Goal: Task Accomplishment & Management: Use online tool/utility

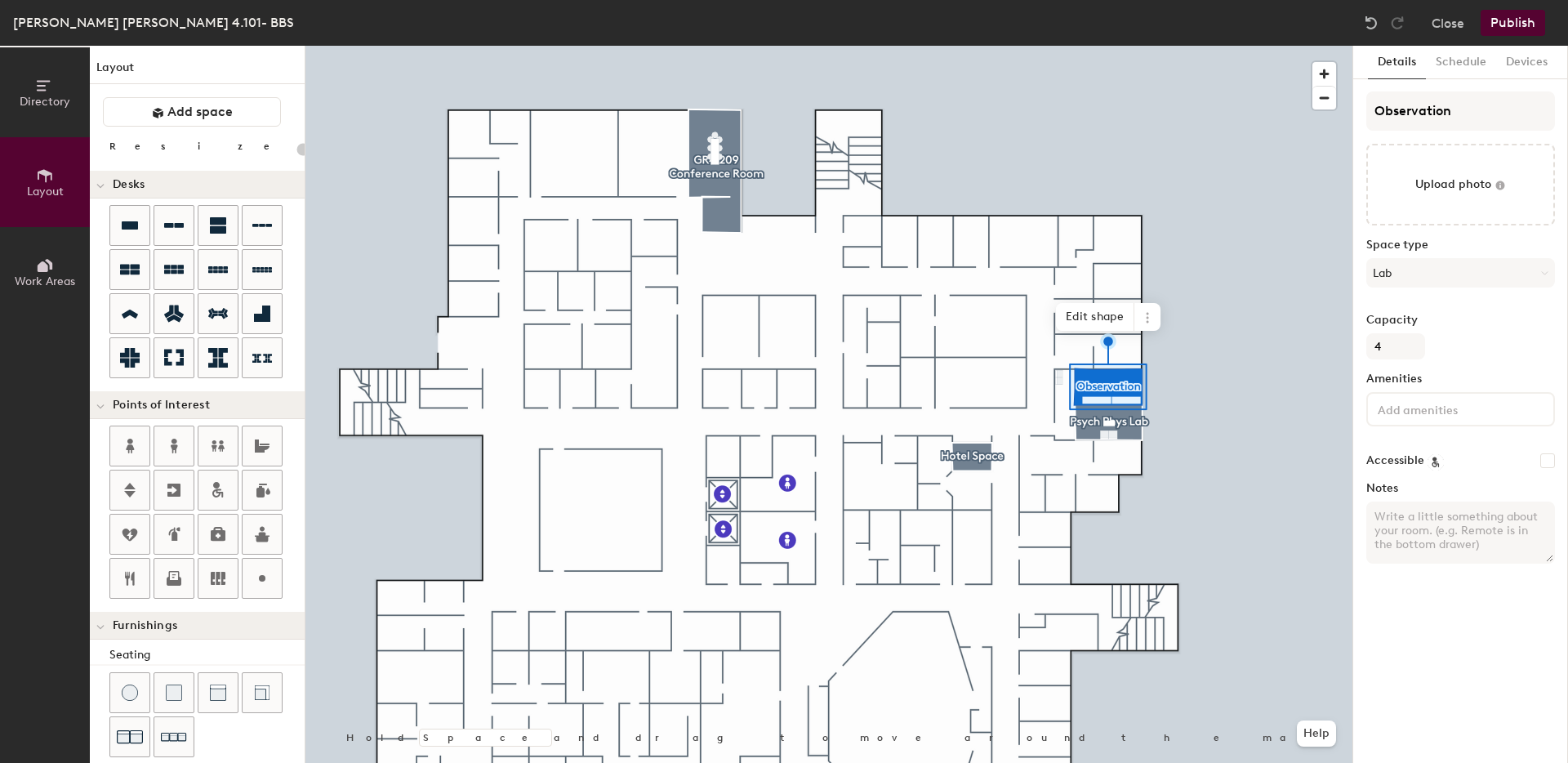
click at [881, 45] on div at bounding box center [829, 45] width 1048 height 0
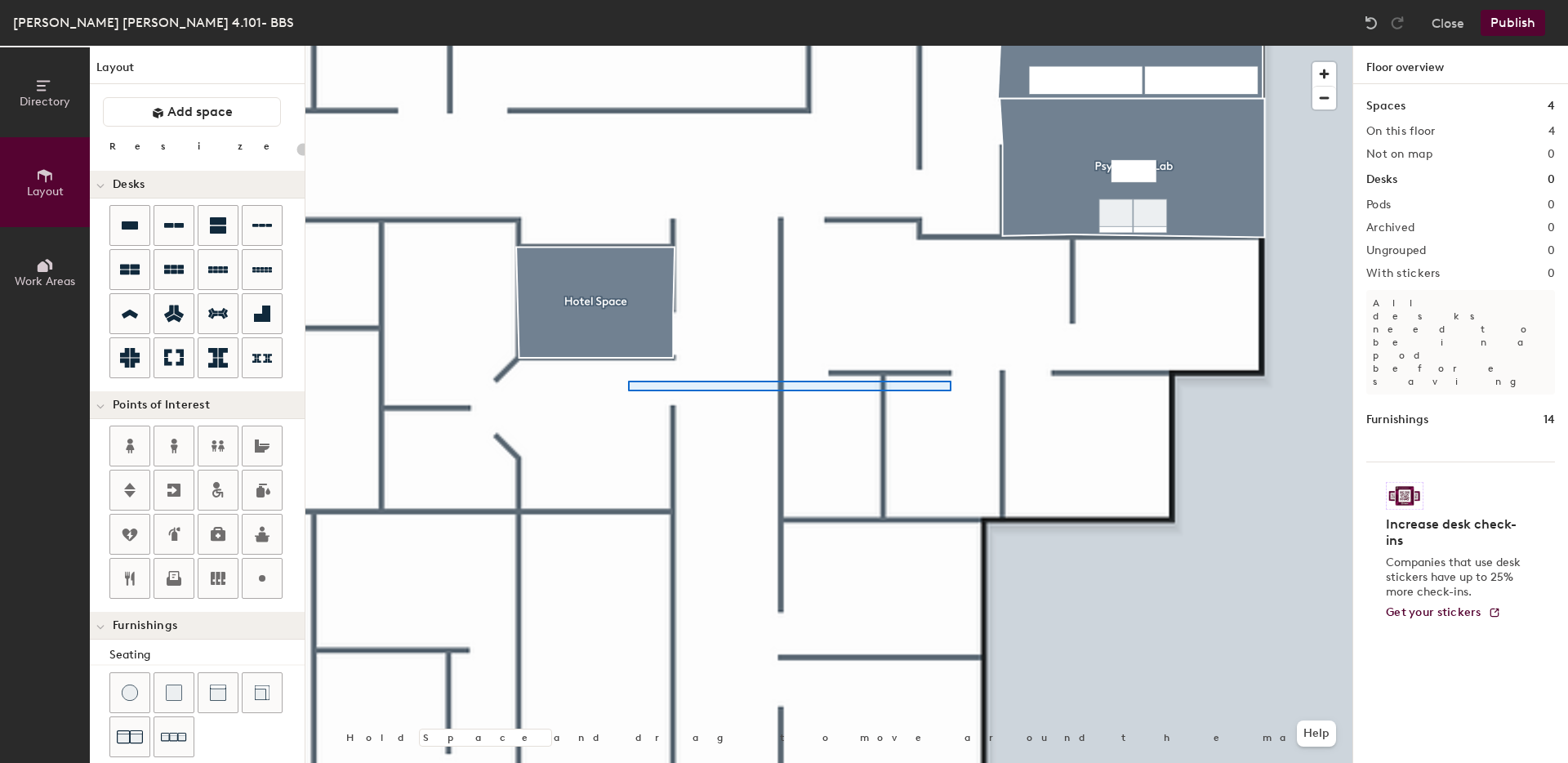
click at [633, 385] on div at bounding box center [789, 386] width 323 height 11
click at [617, 45] on div at bounding box center [829, 45] width 1048 height 0
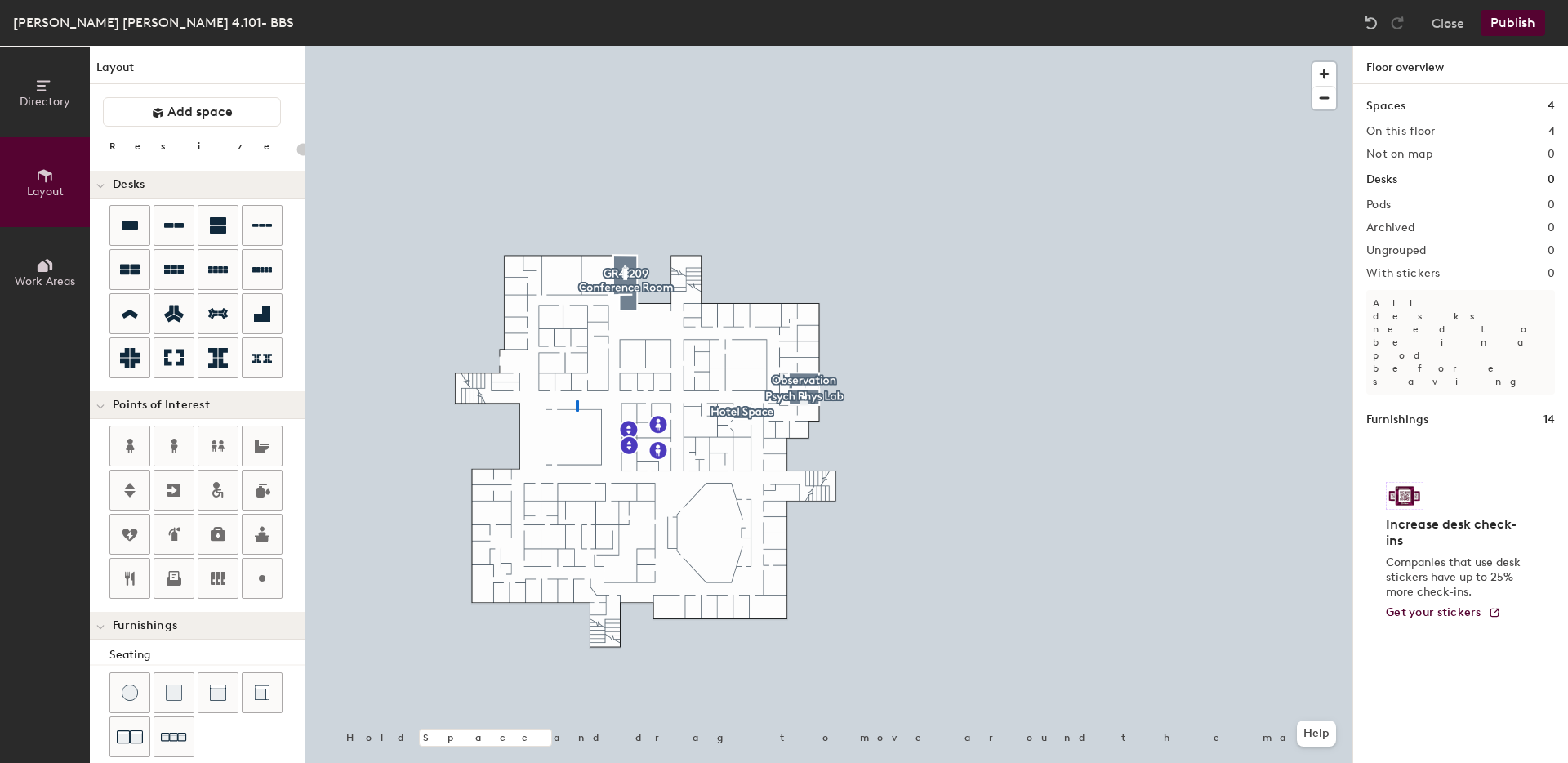
click at [576, 45] on div at bounding box center [829, 45] width 1048 height 0
click at [172, 108] on span "Add space" at bounding box center [200, 111] width 65 height 16
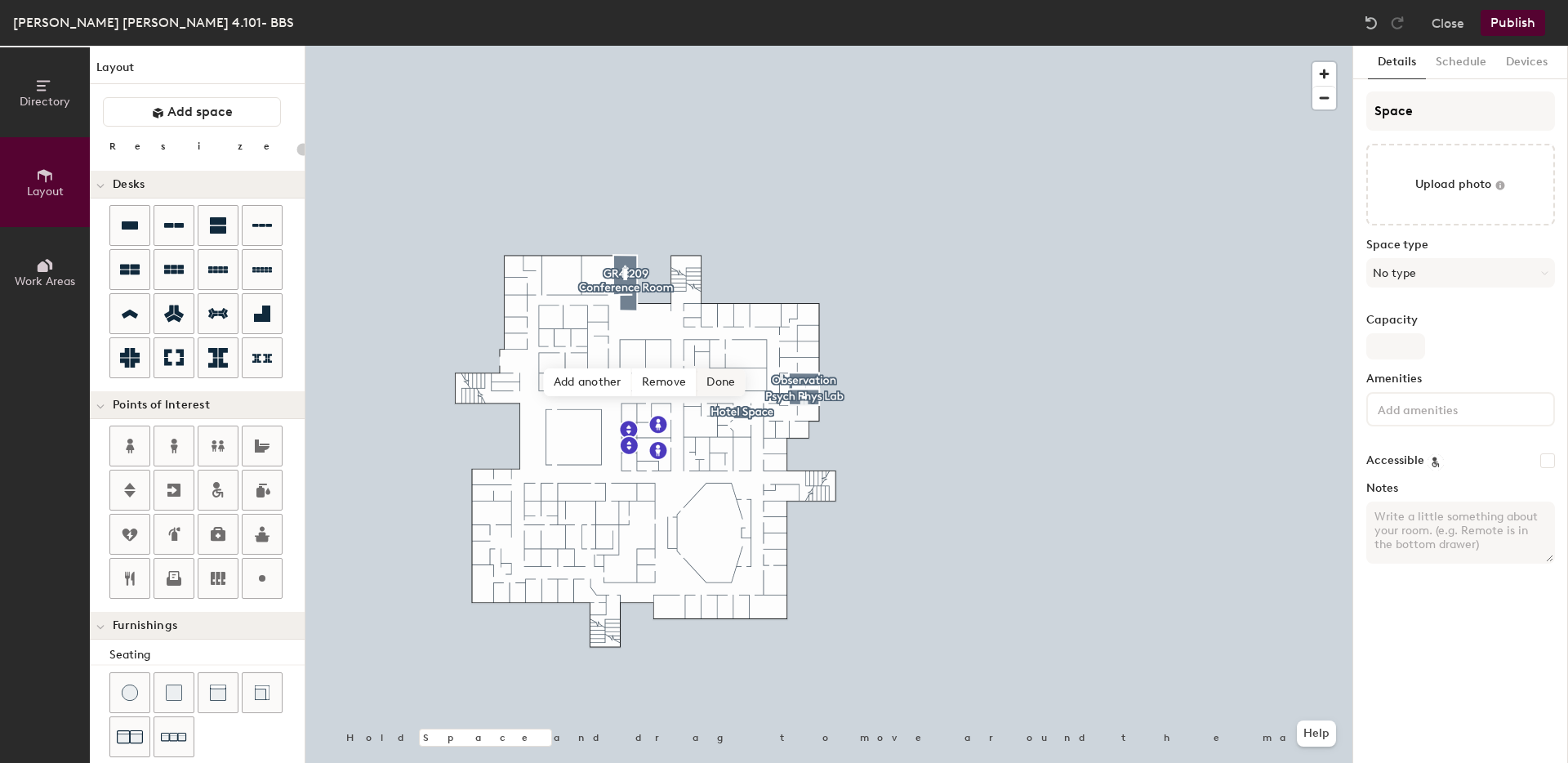
type input "20"
click at [881, 109] on input "Space" at bounding box center [1461, 111] width 189 height 39
type input "HSpace"
type input "20"
type input "HoSpace"
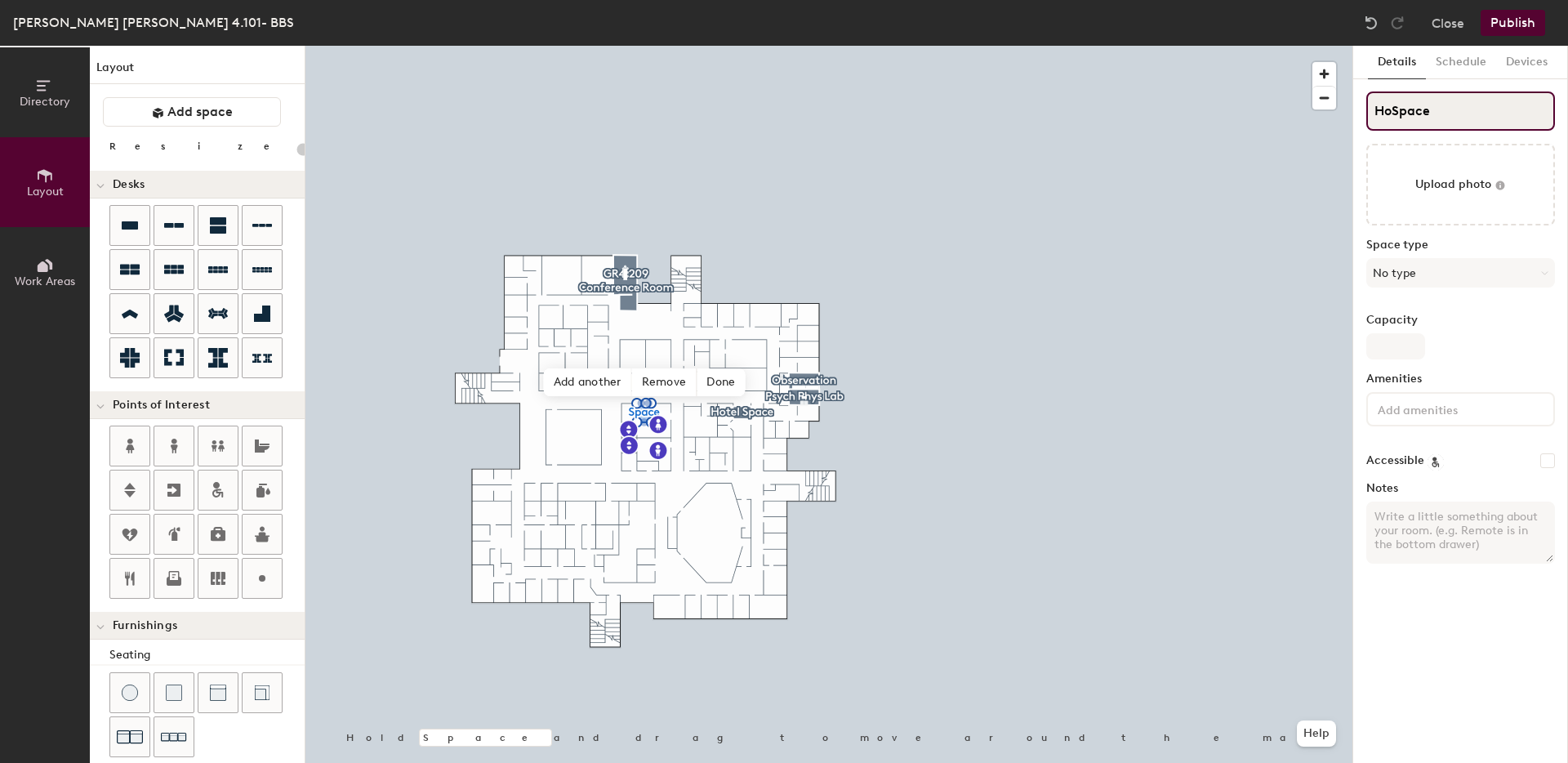
type input "20"
type input "HotelSpace"
type input "20"
type input "Hotel Space"
type input "20"
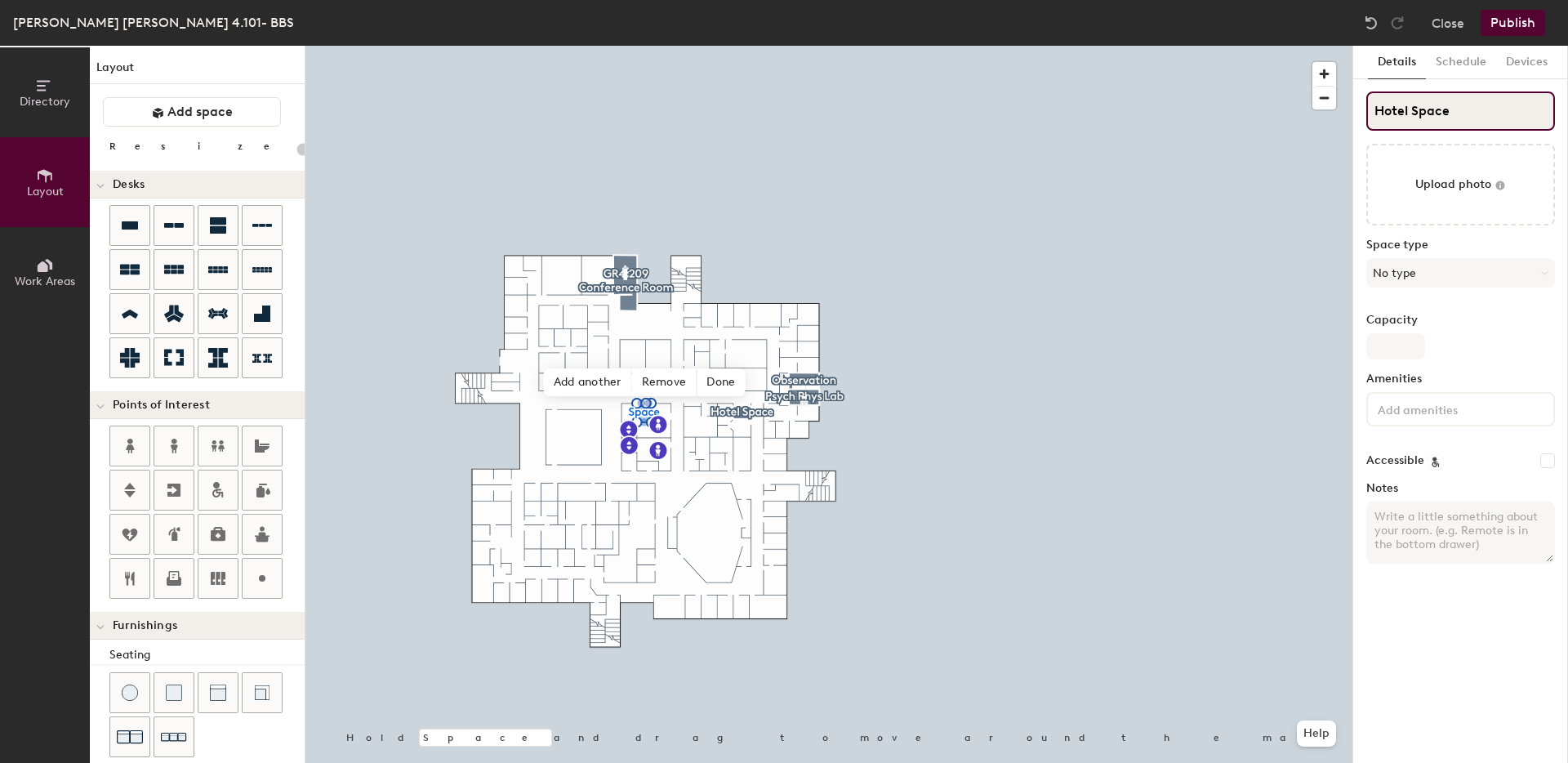
type input "Hotel Space"
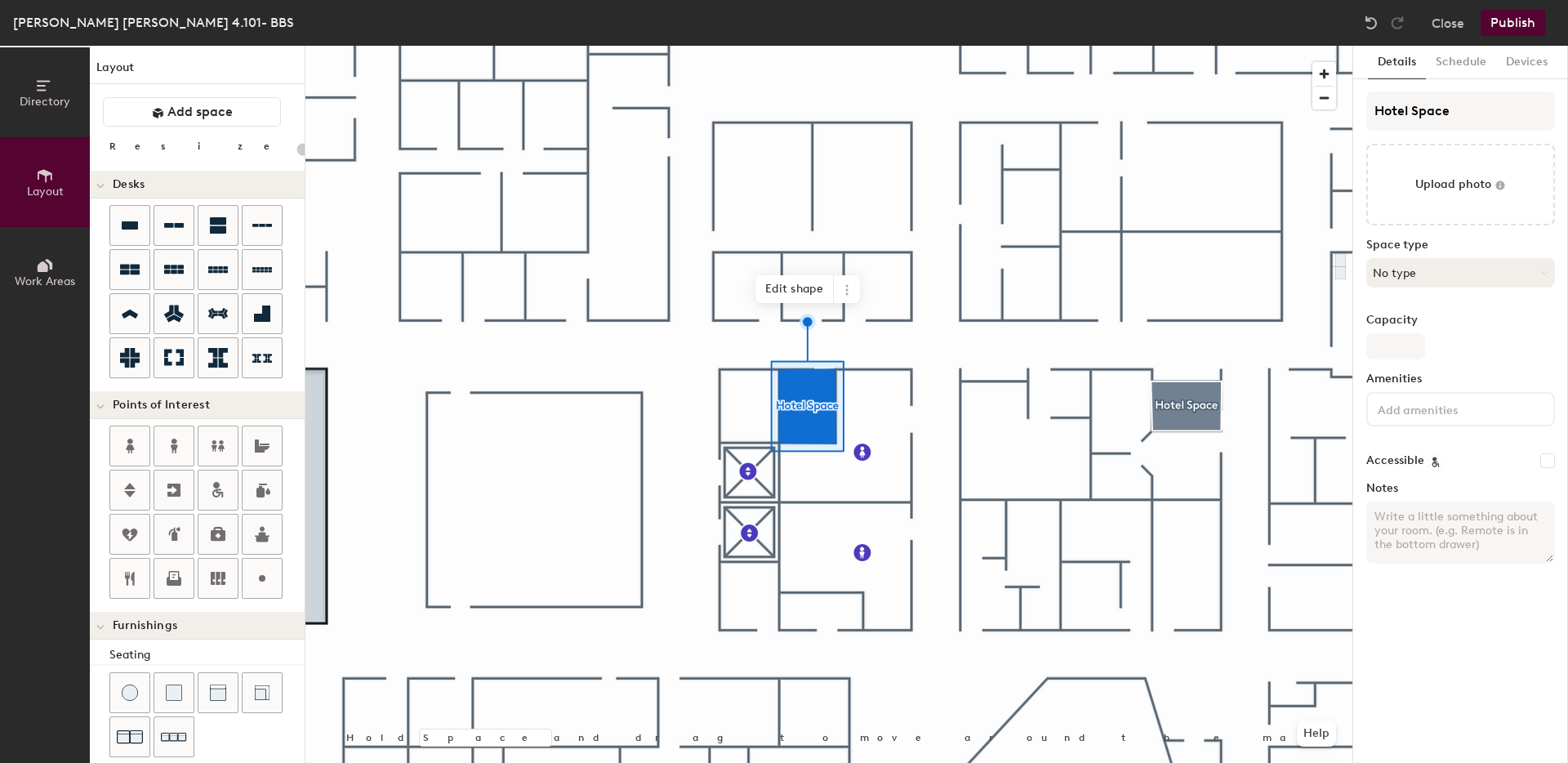
click at [881, 263] on button "No type" at bounding box center [1461, 273] width 189 height 29
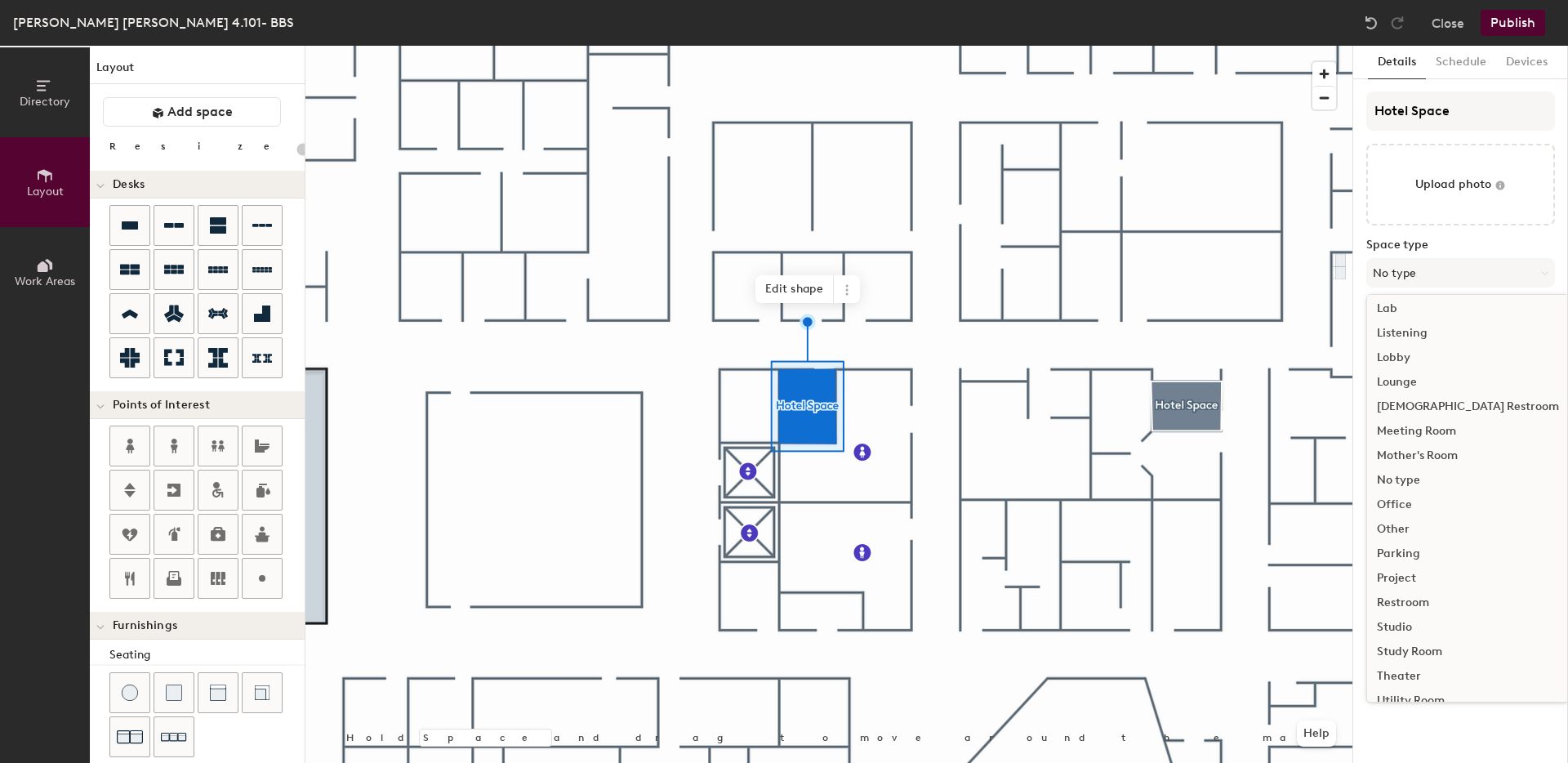
scroll to position [366, 0]
click at [881, 458] on div "Office" at bounding box center [1468, 463] width 201 height 25
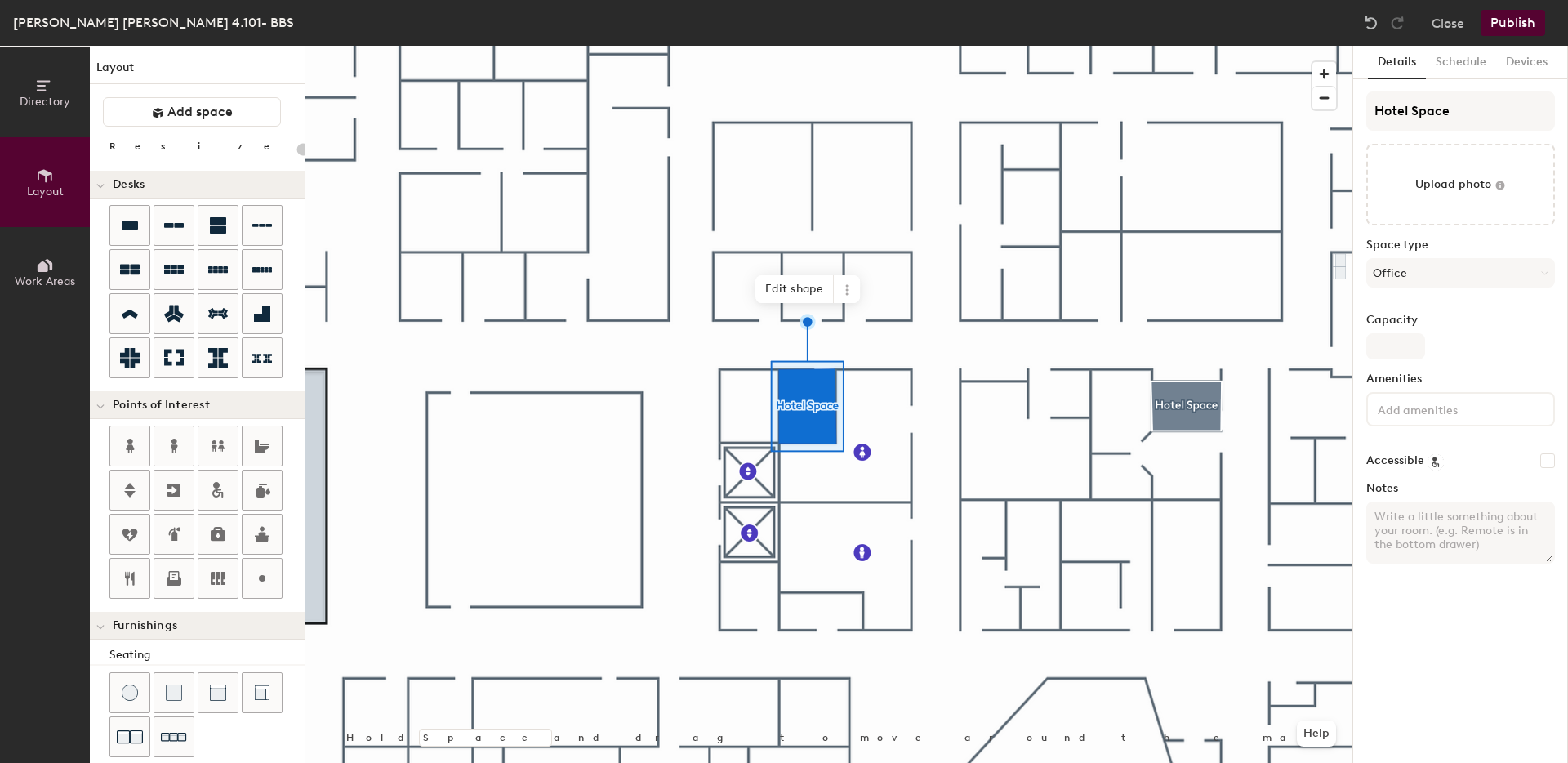
type input "20"
click at [881, 346] on input "Capacity" at bounding box center [1396, 346] width 59 height 26
type input "2"
type input "20"
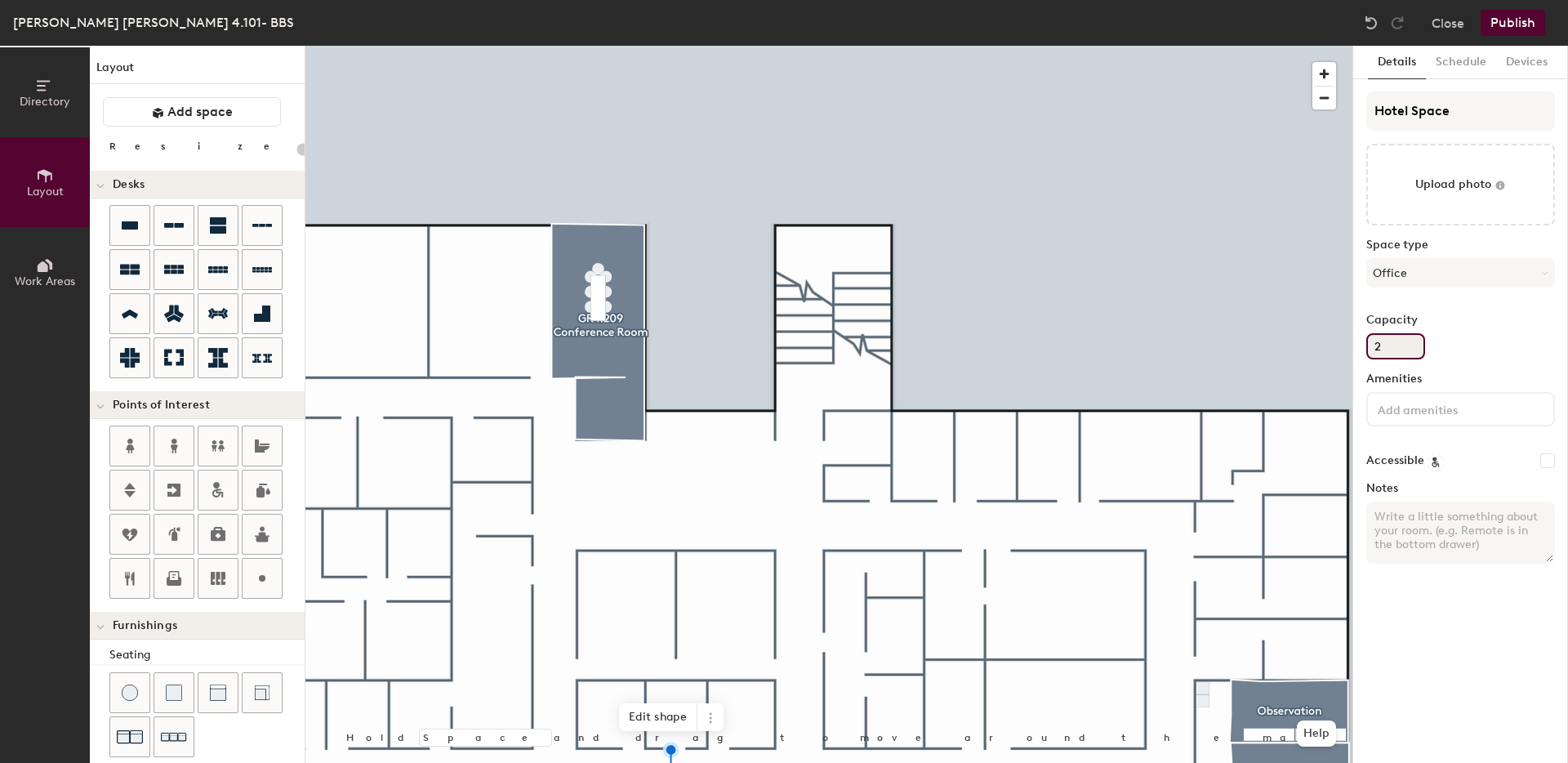
type input "2"
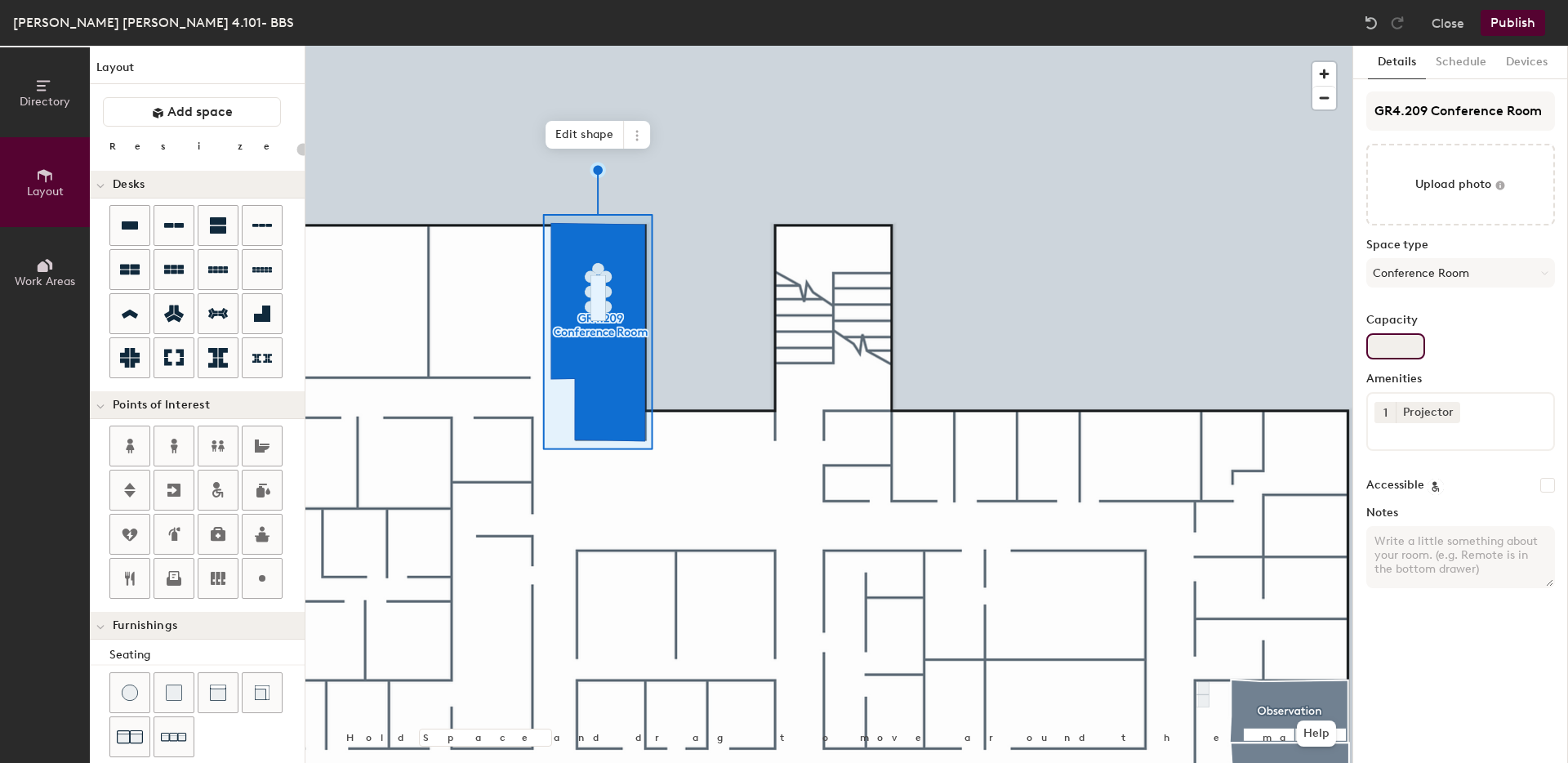
click at [881, 341] on input "Capacity" at bounding box center [1396, 346] width 59 height 26
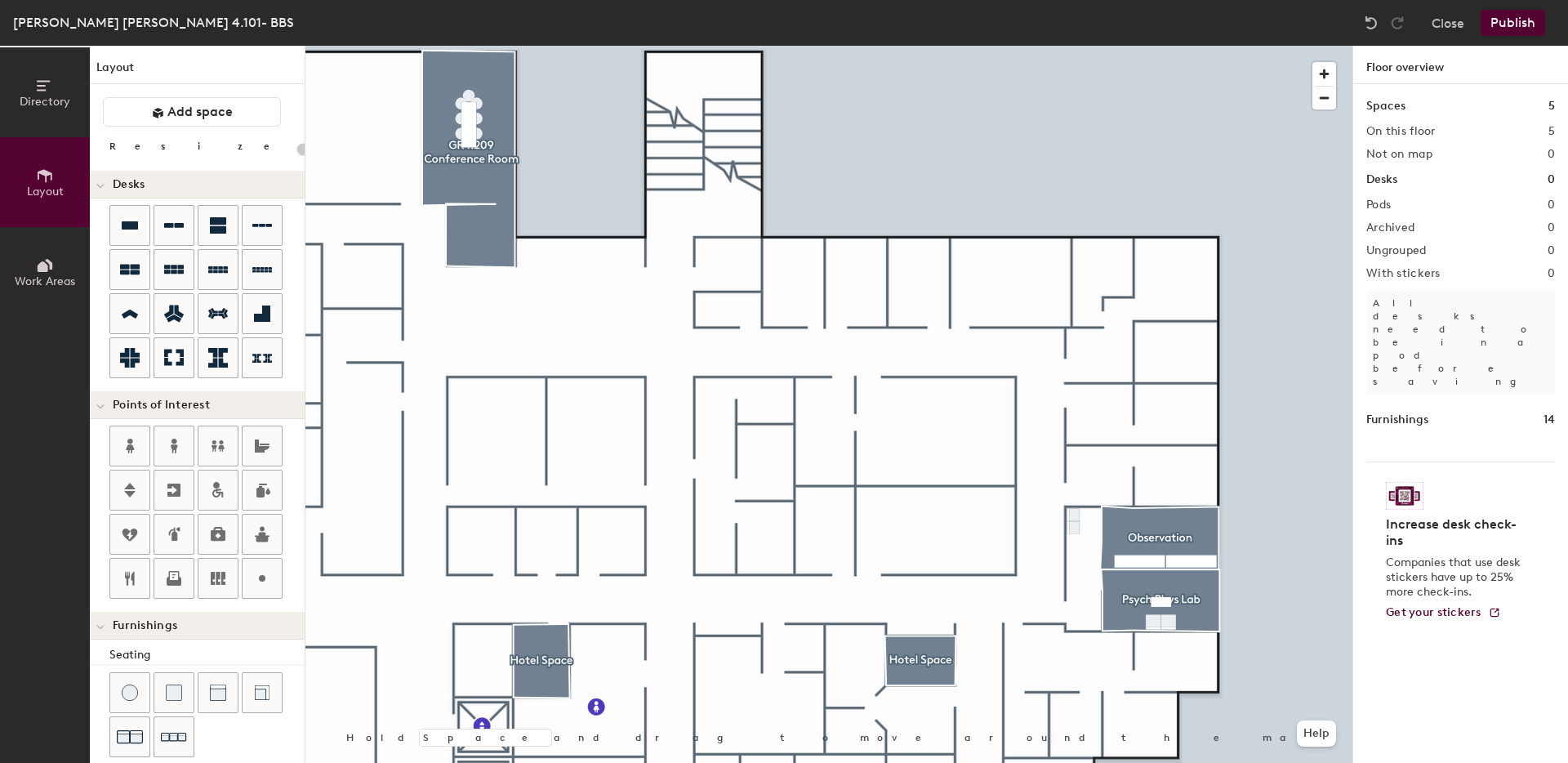
click at [881, 24] on button "Publish" at bounding box center [1513, 22] width 64 height 26
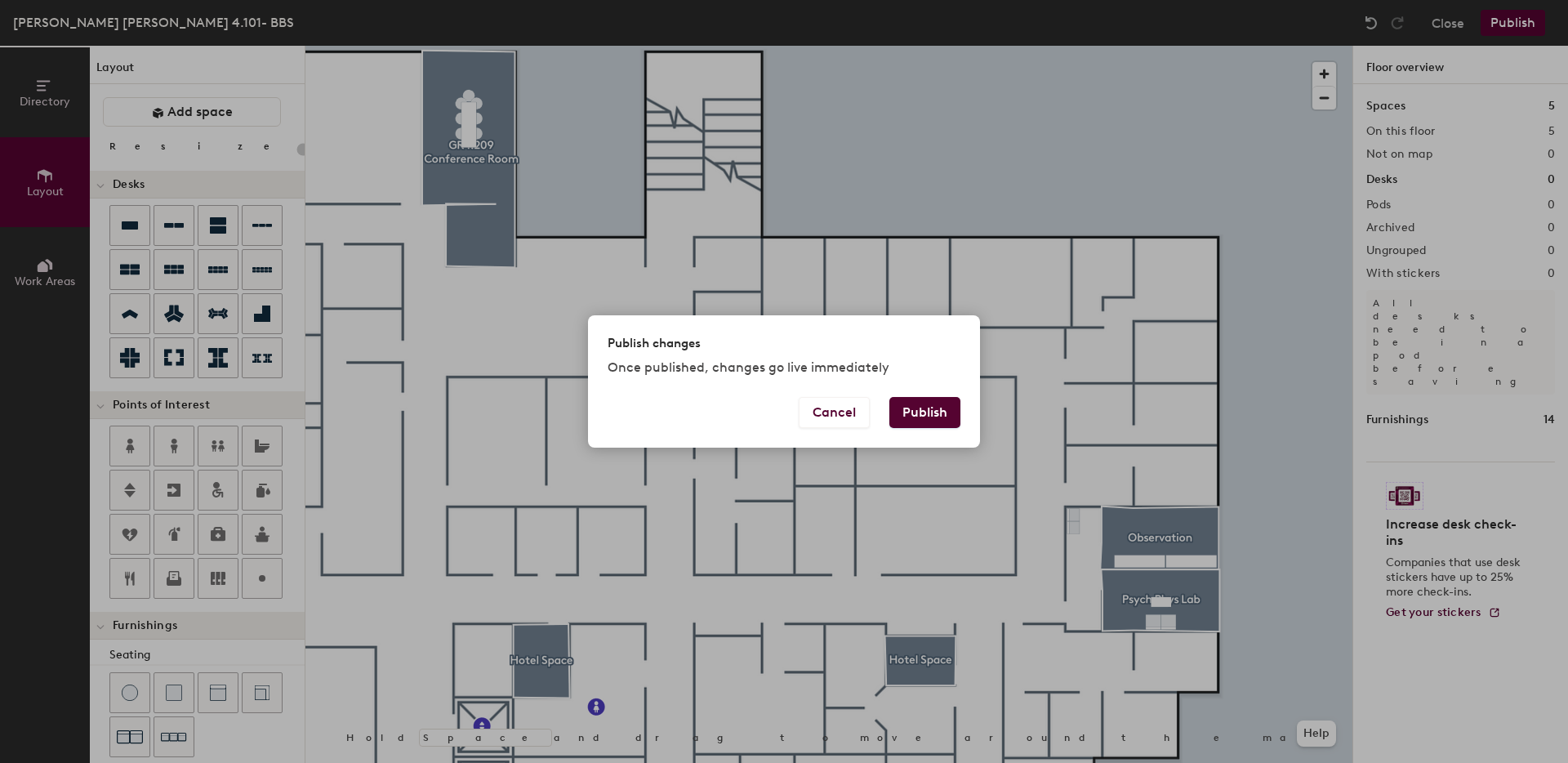
click at [881, 411] on button "Publish" at bounding box center [926, 413] width 71 height 31
type input "20"
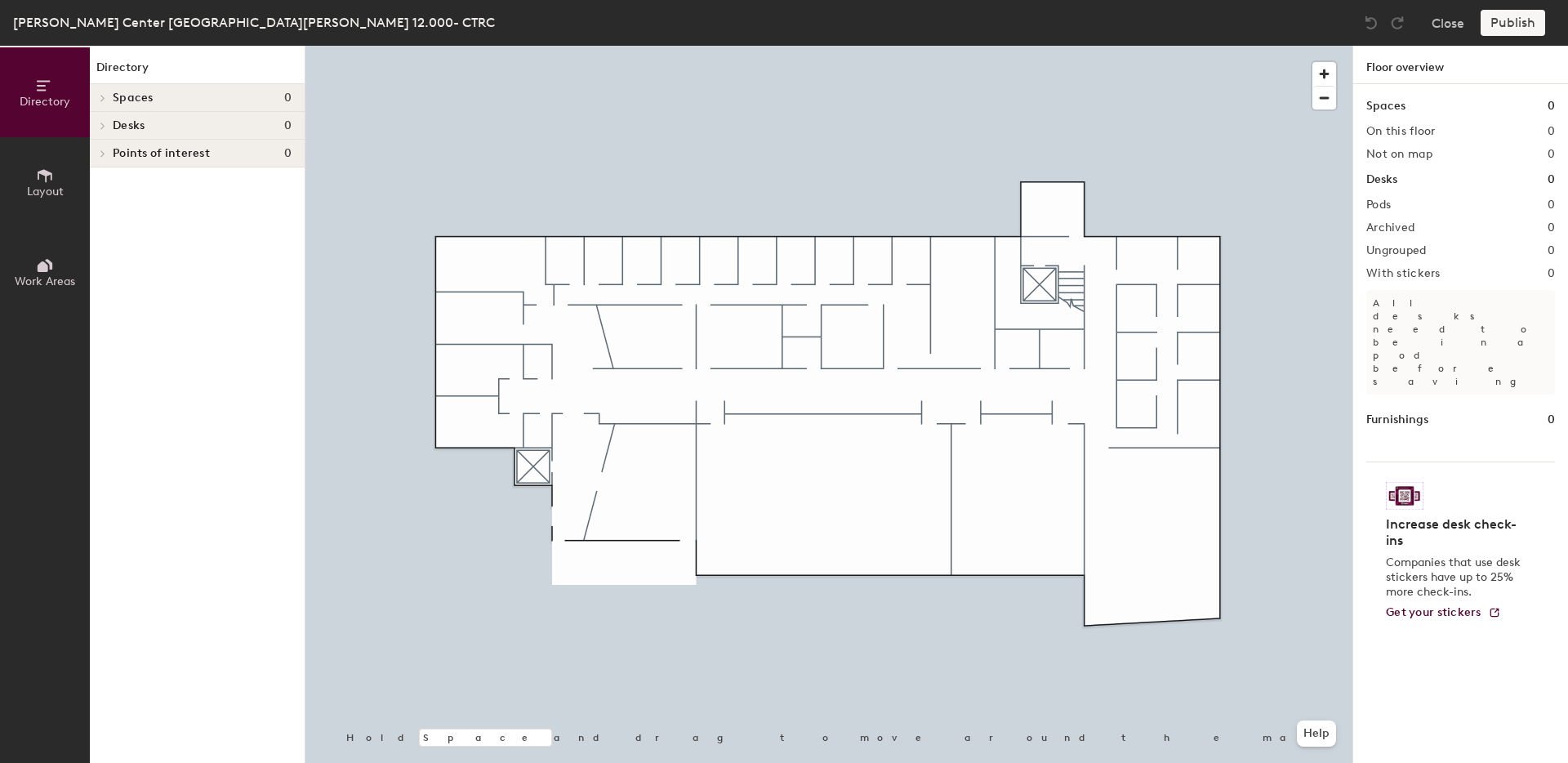
click at [48, 187] on span "Layout" at bounding box center [45, 192] width 37 height 14
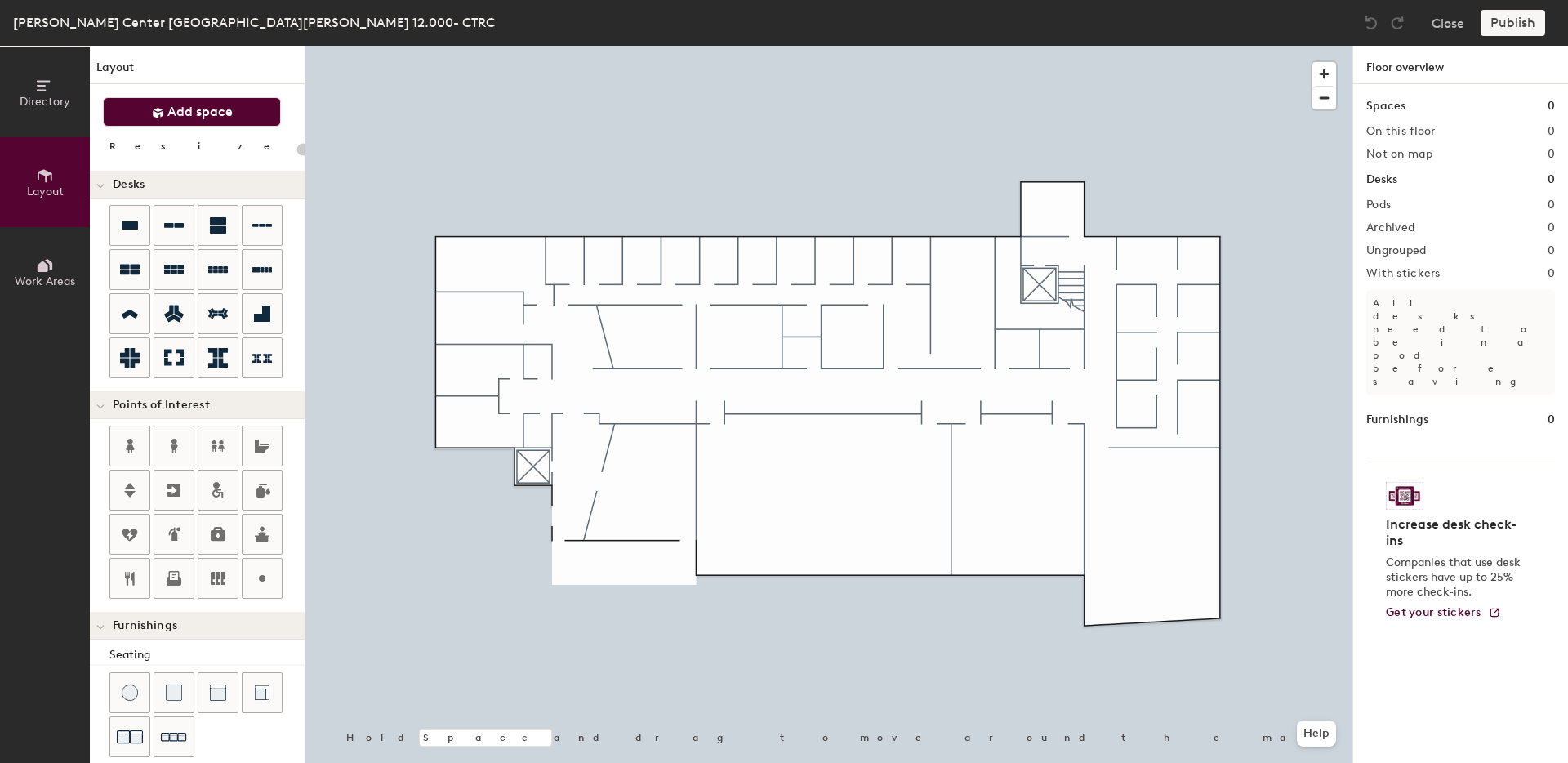
click at [207, 106] on span "Add space" at bounding box center [200, 111] width 65 height 16
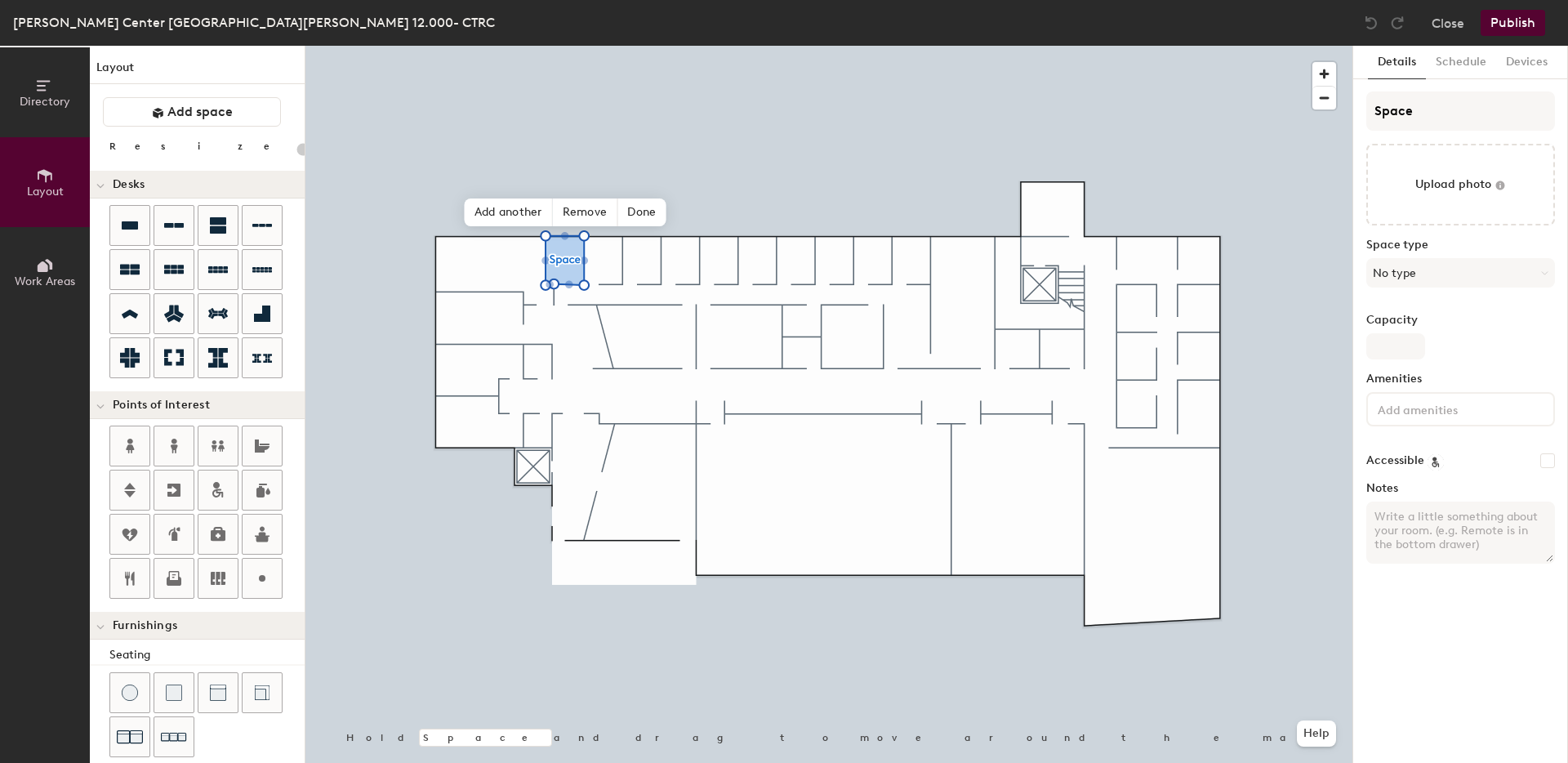
click at [253, 129] on div "Layout Add space Resize Desks Points of Interest Furnishings Seating Tables Boo…" at bounding box center [197, 404] width 215 height 718
click at [249, 114] on button "Add space" at bounding box center [192, 111] width 178 height 29
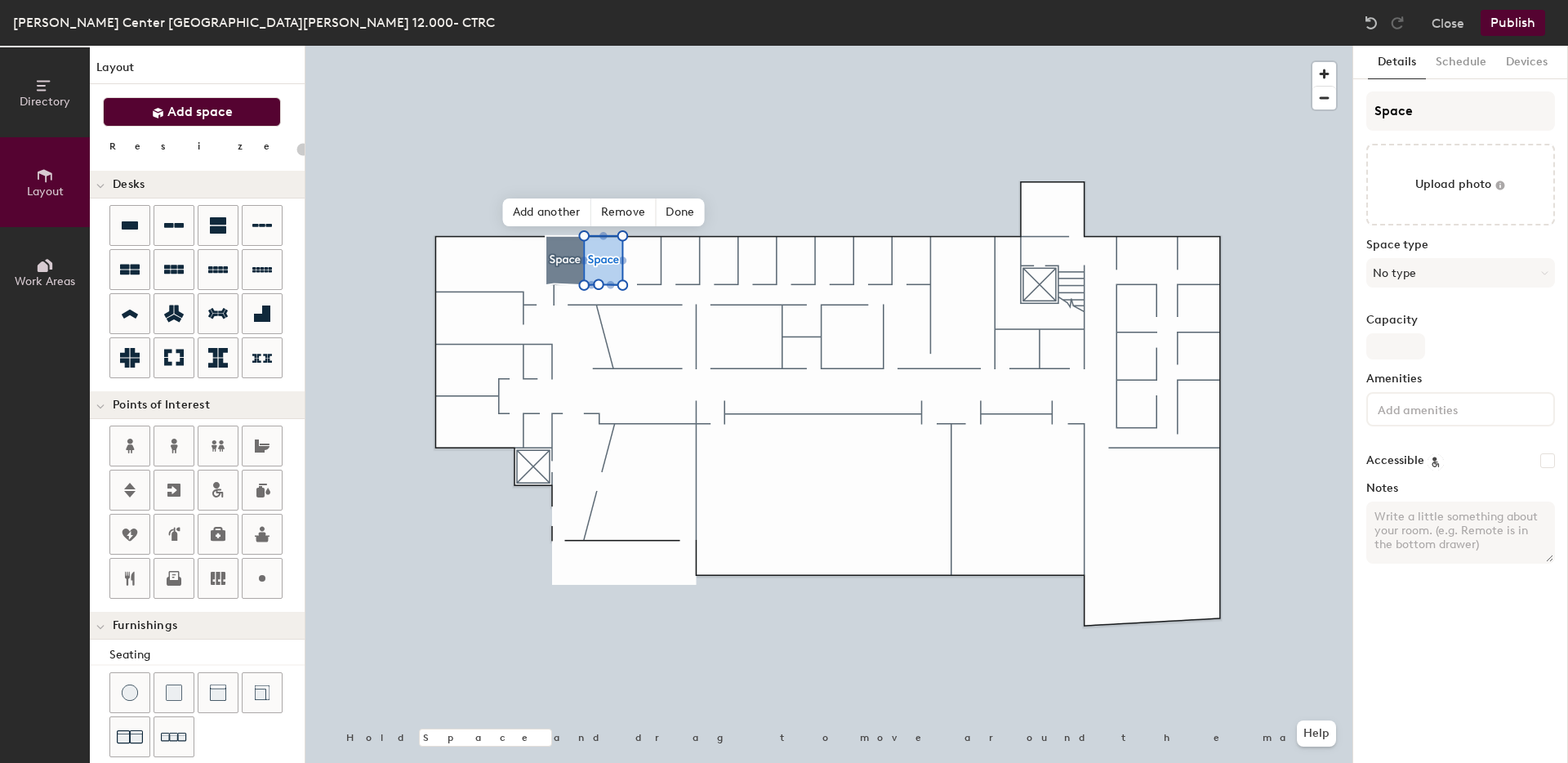
click at [229, 102] on button "Add space" at bounding box center [192, 111] width 178 height 29
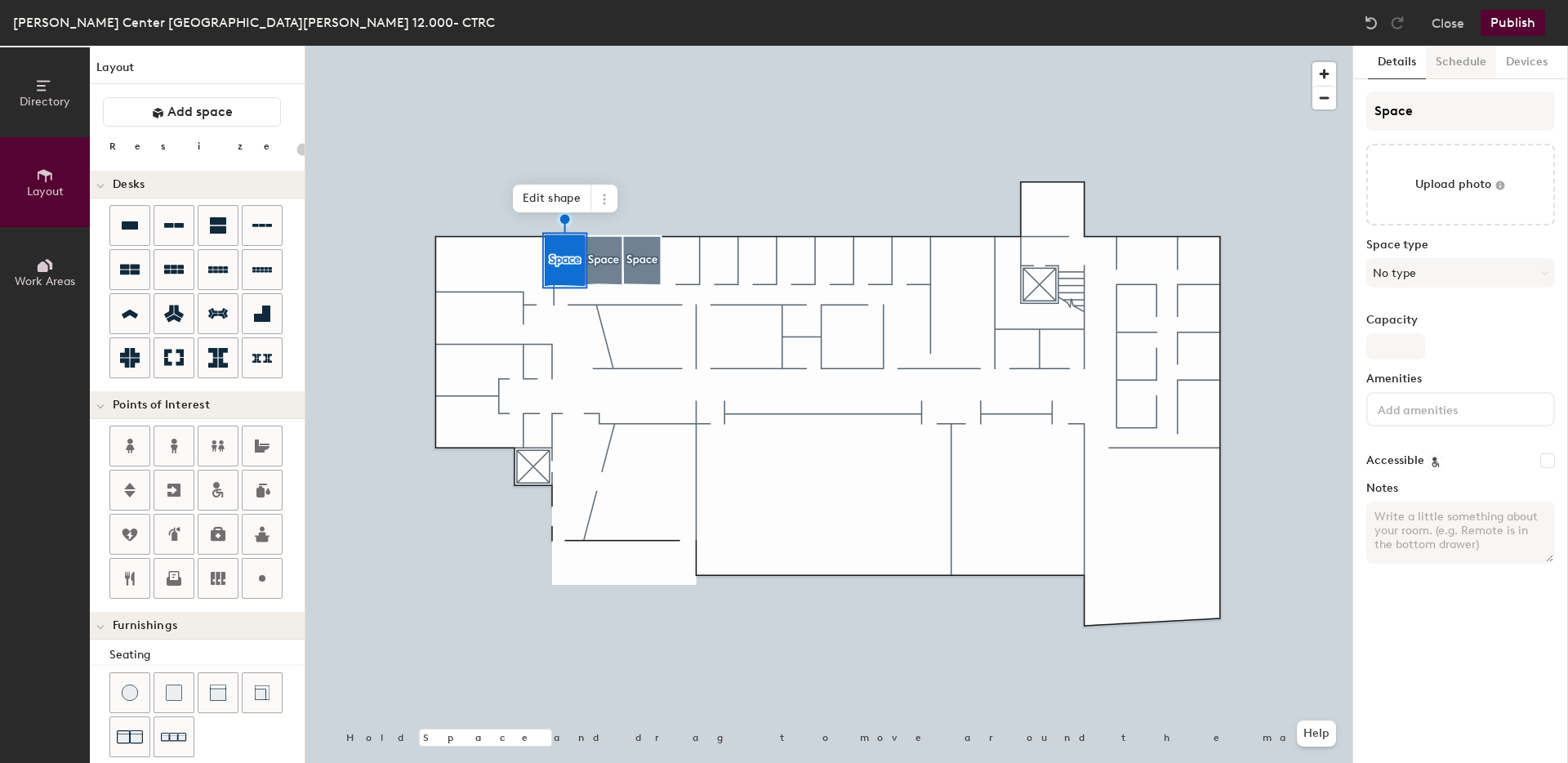
click at [1466, 63] on button "Schedule" at bounding box center [1461, 62] width 70 height 34
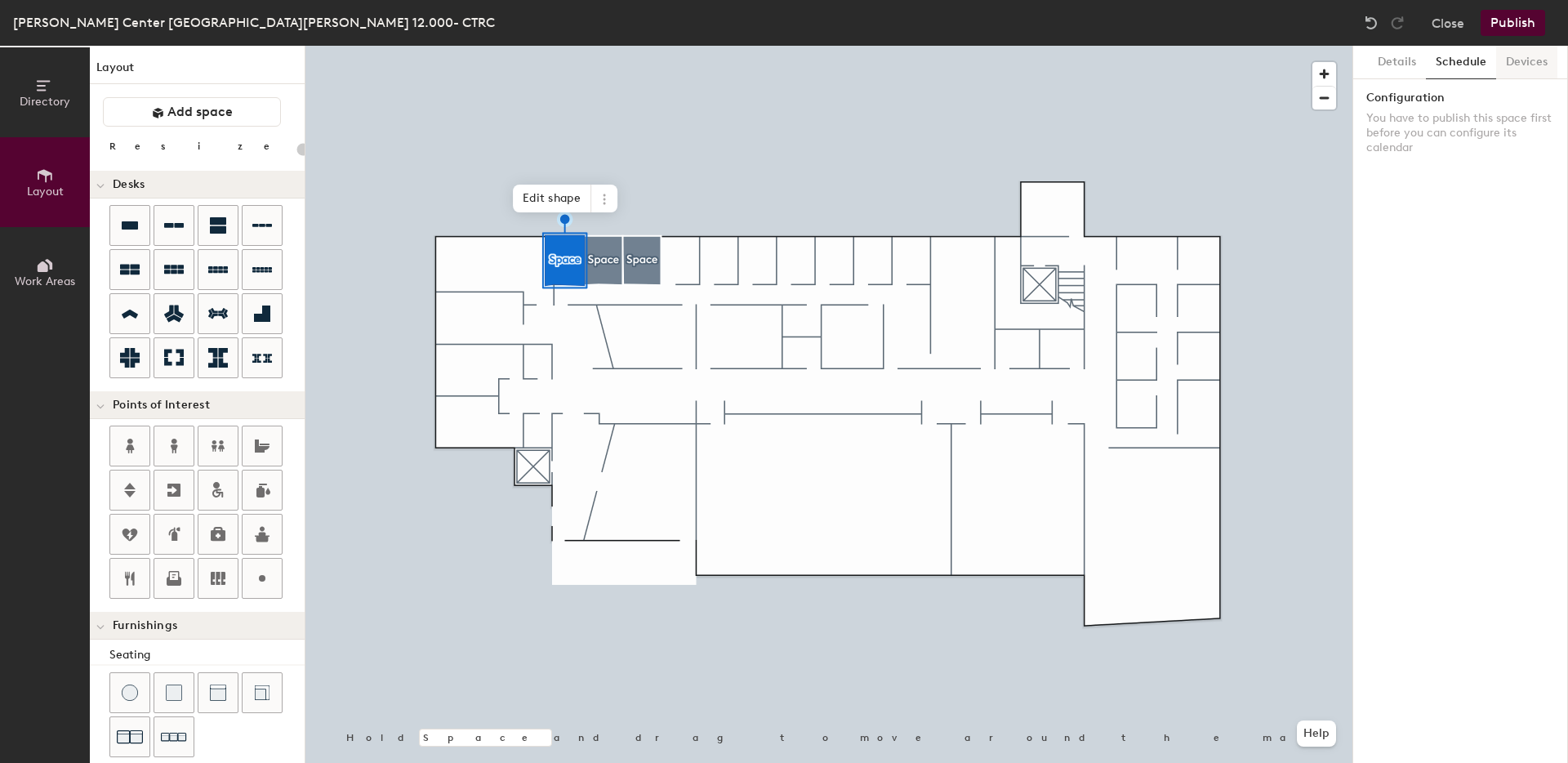
click at [1512, 65] on button "Devices" at bounding box center [1527, 62] width 61 height 34
click at [1386, 62] on button "Details" at bounding box center [1397, 62] width 58 height 34
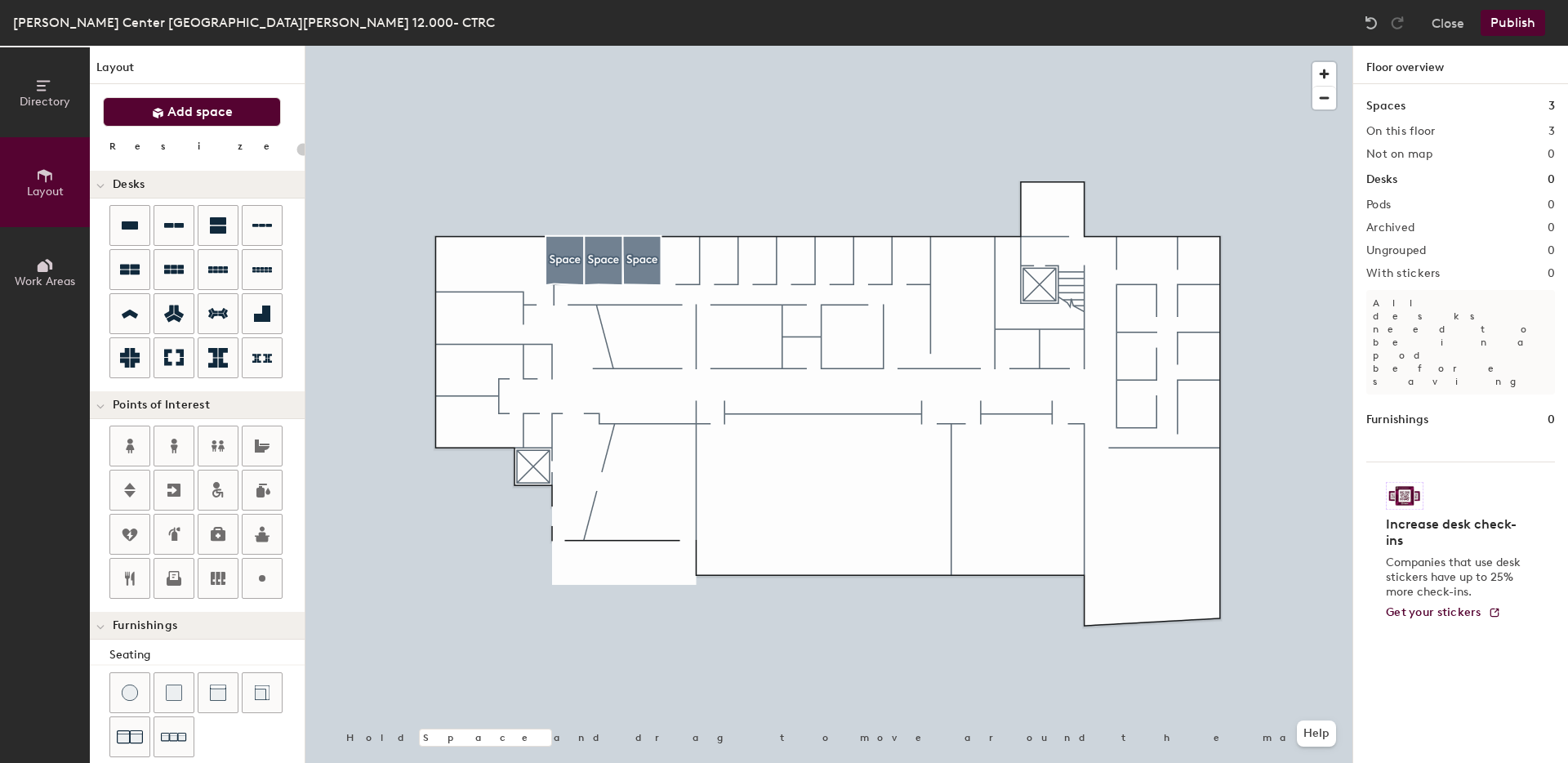
click at [209, 108] on span "Add space" at bounding box center [200, 111] width 65 height 16
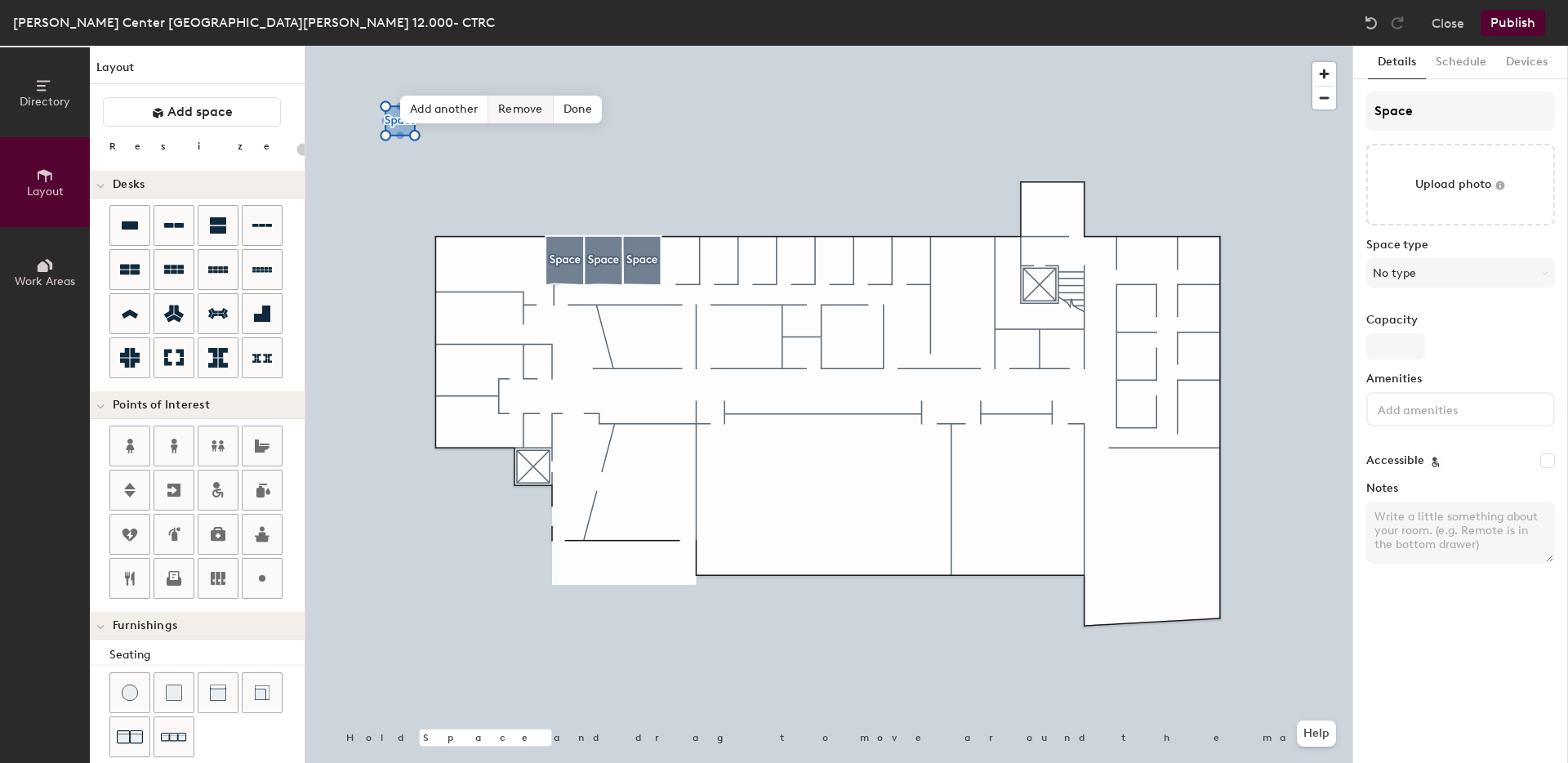
click at [535, 111] on span "Remove" at bounding box center [520, 109] width 65 height 28
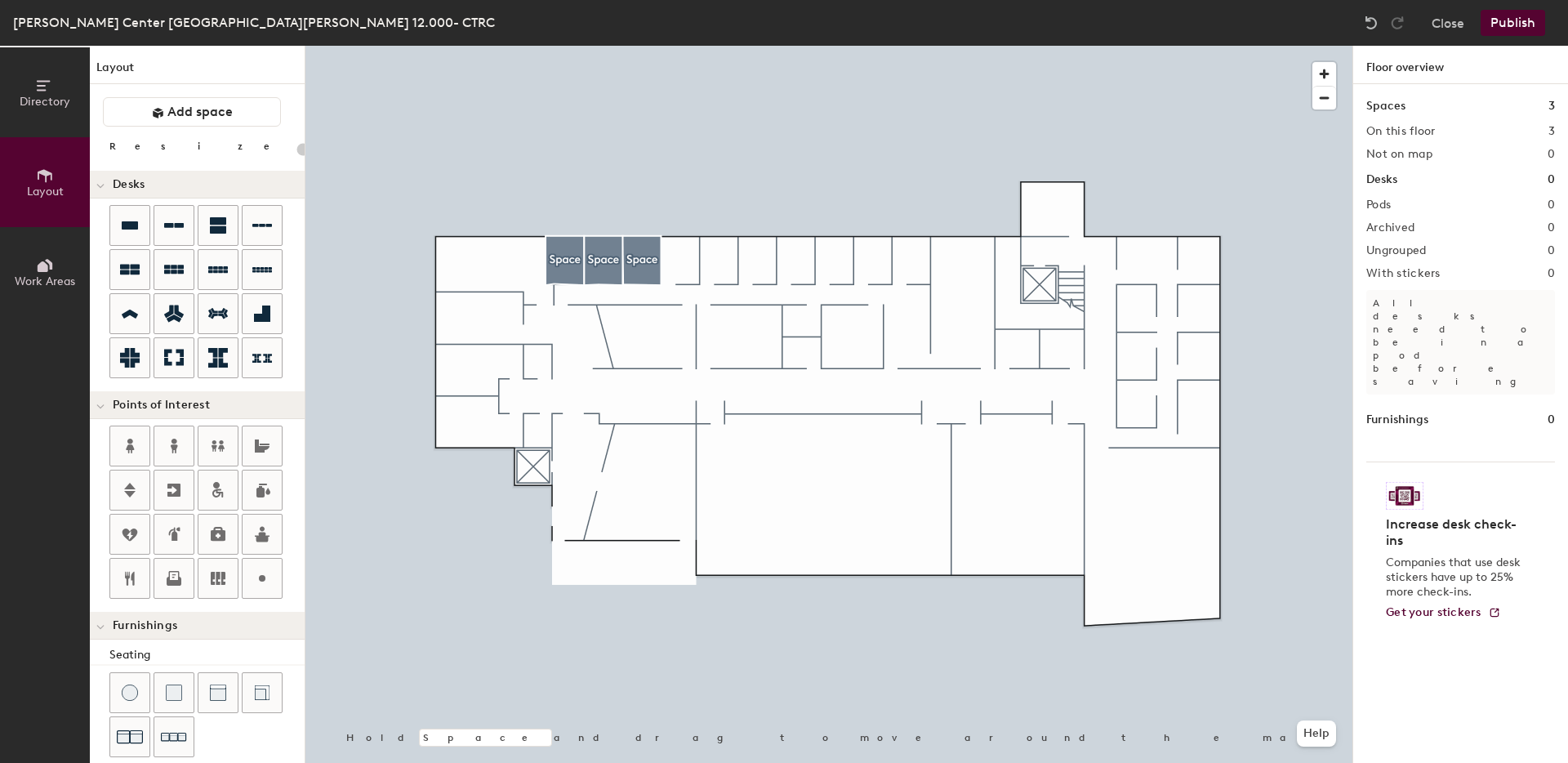
click at [1515, 25] on button "Publish" at bounding box center [1513, 22] width 64 height 26
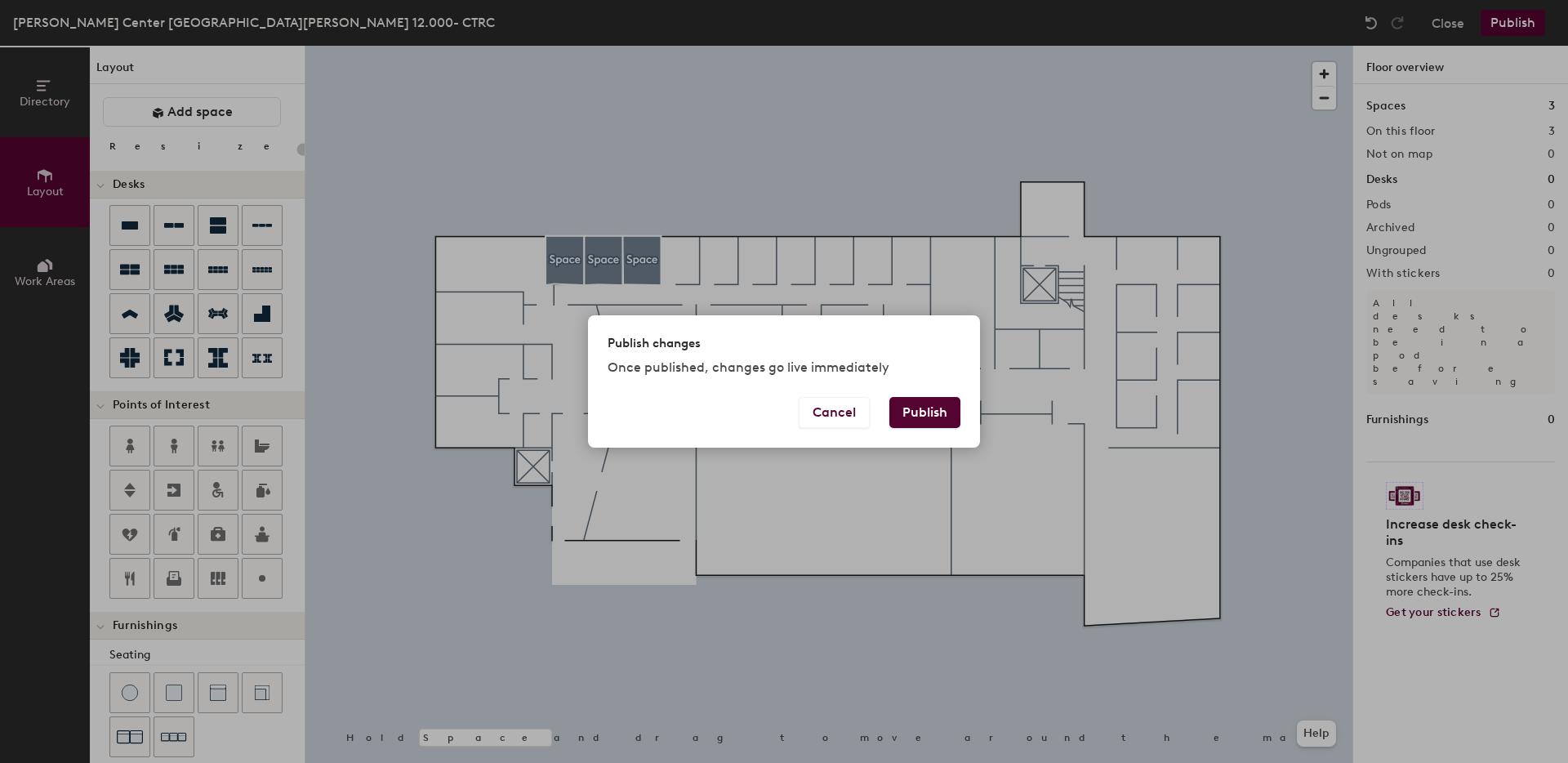
click at [1383, 182] on div "Publish changes Once published, changes go live immediately Cancel Publish" at bounding box center [784, 382] width 1568 height 763
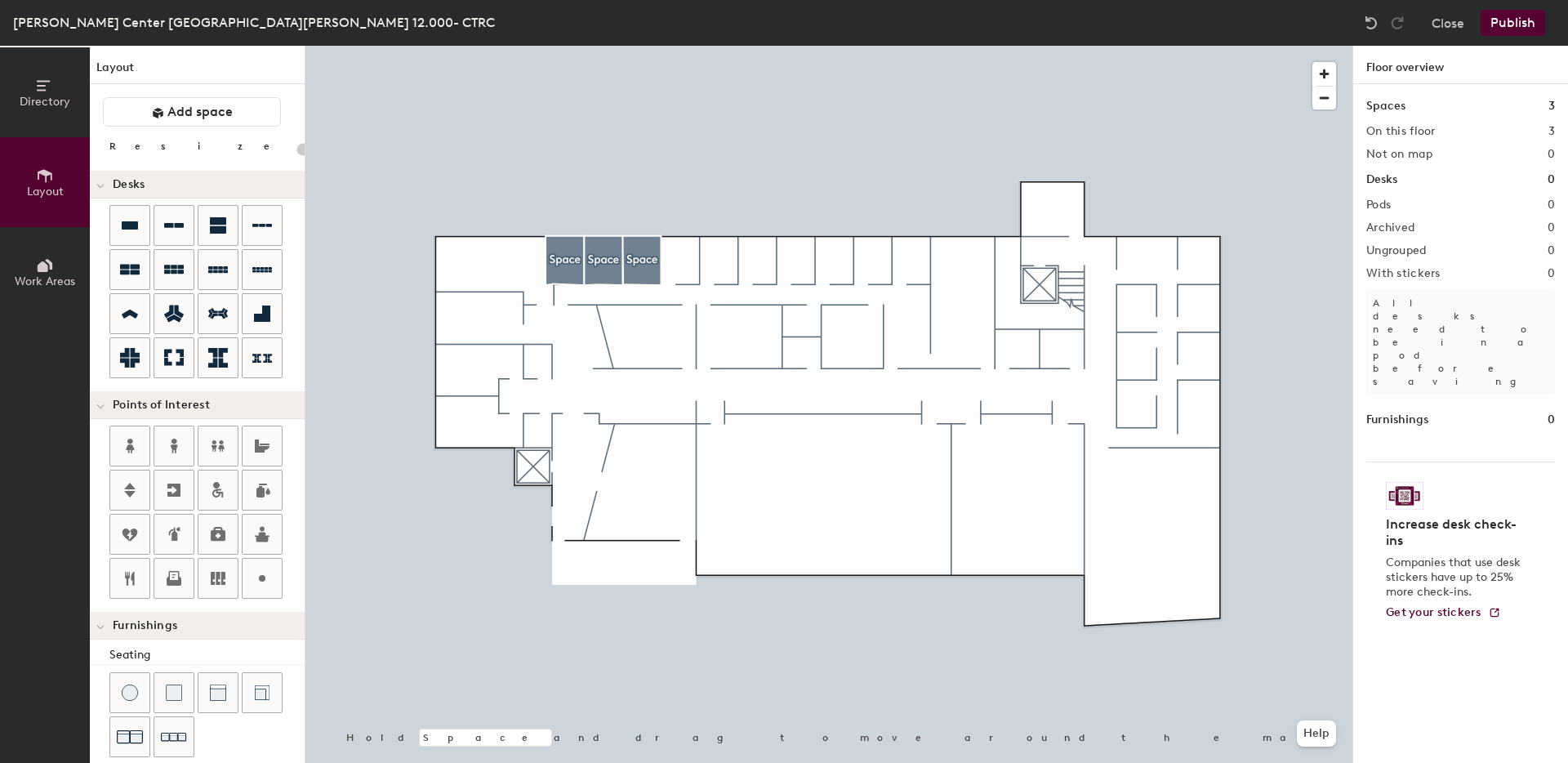
click at [573, 45] on div at bounding box center [829, 45] width 1048 height 0
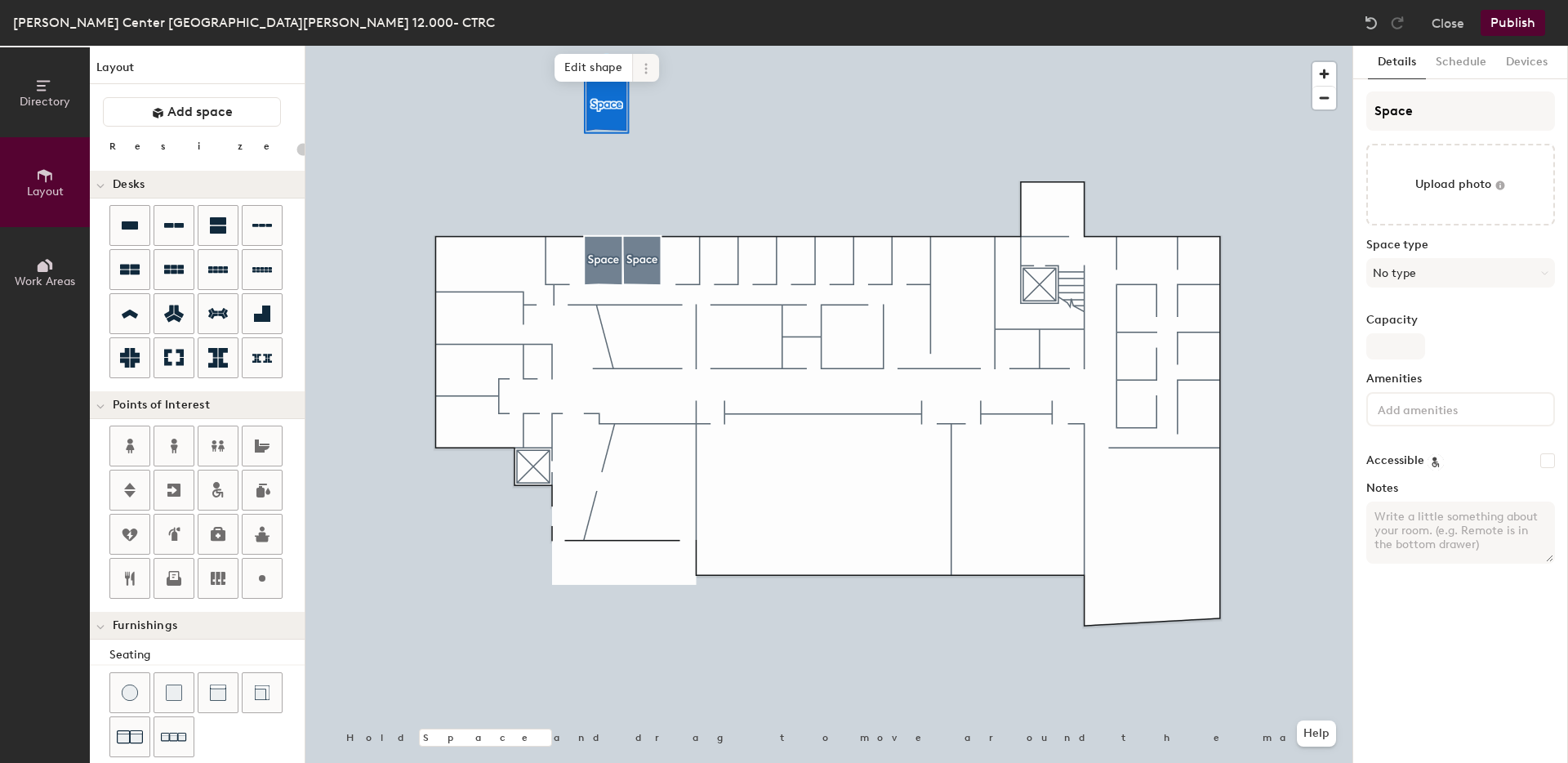
click at [643, 62] on span at bounding box center [646, 68] width 26 height 28
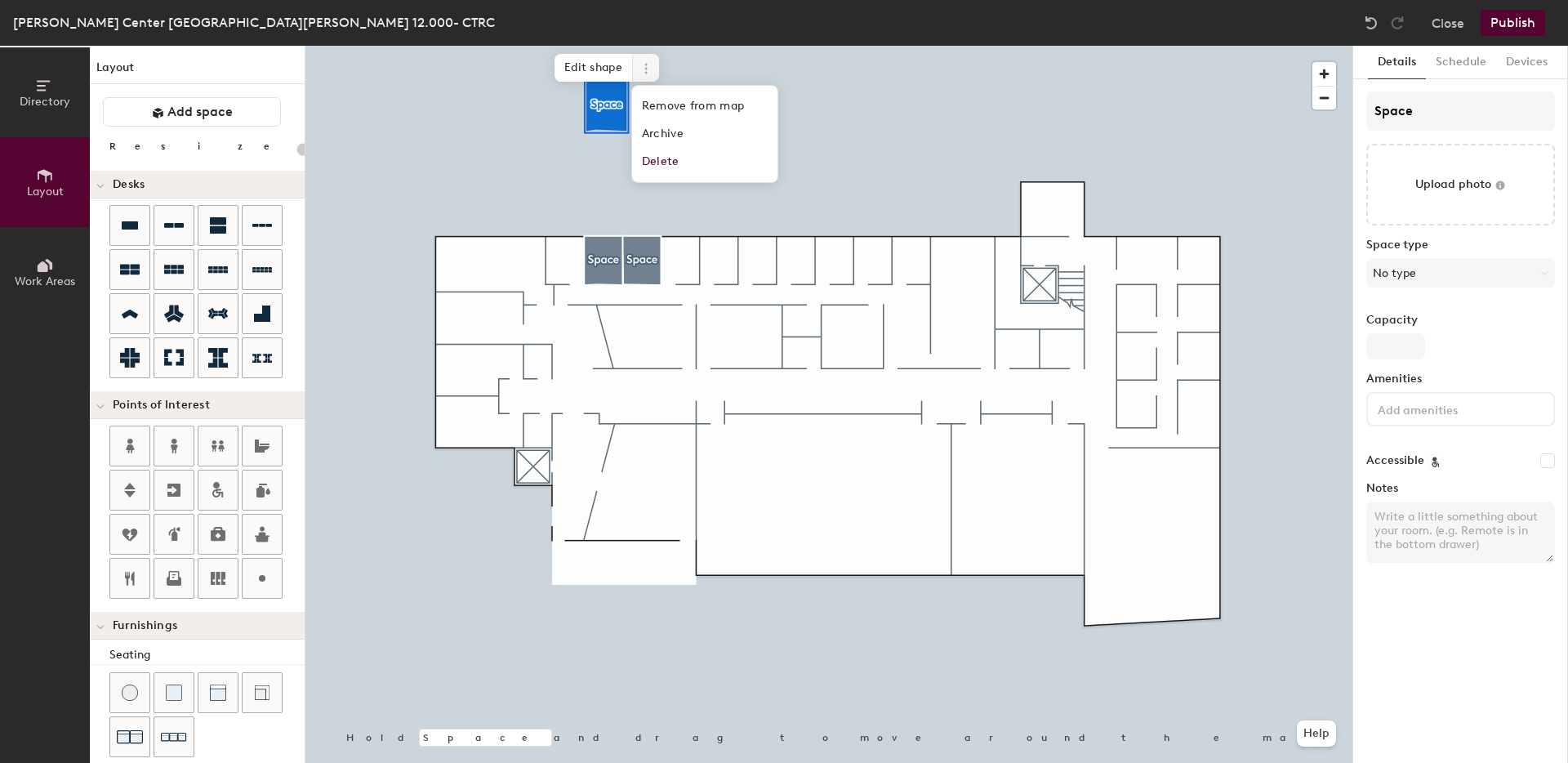
type input "20"
click at [689, 159] on span "Delete" at bounding box center [705, 161] width 145 height 28
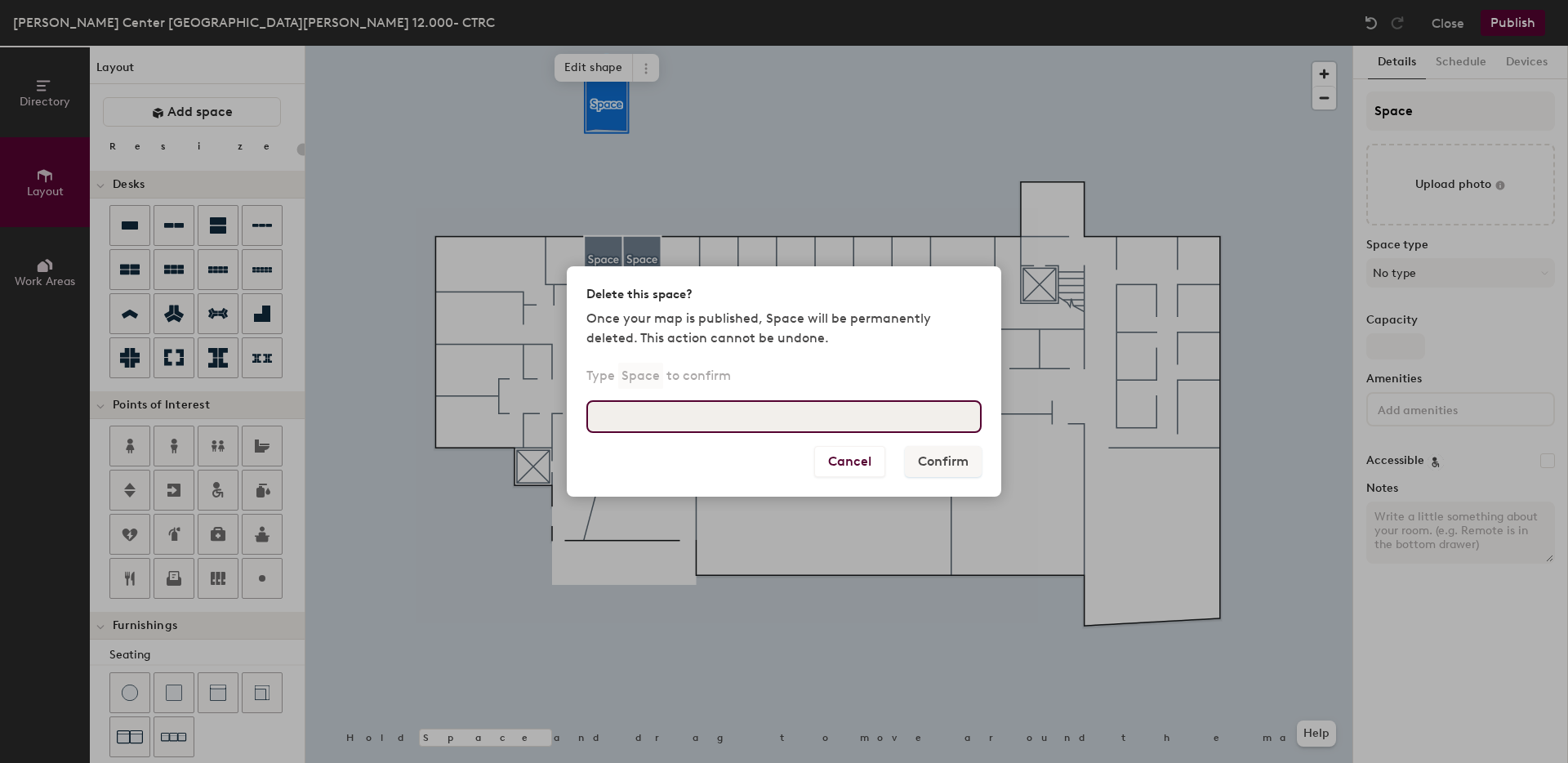
click at [791, 428] on input at bounding box center [784, 416] width 396 height 33
type input "Space"
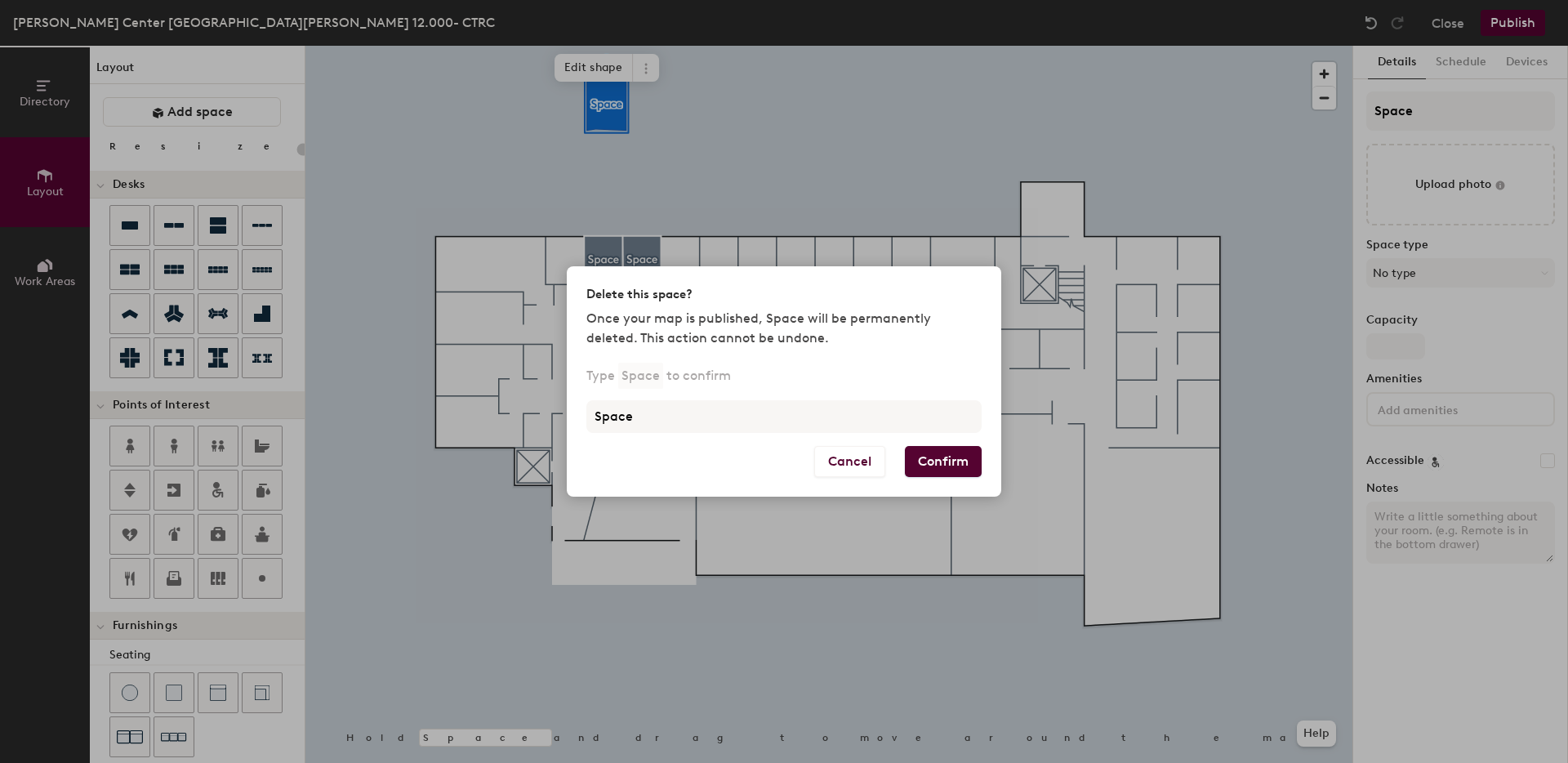
click at [949, 467] on button "Confirm" at bounding box center [943, 462] width 77 height 31
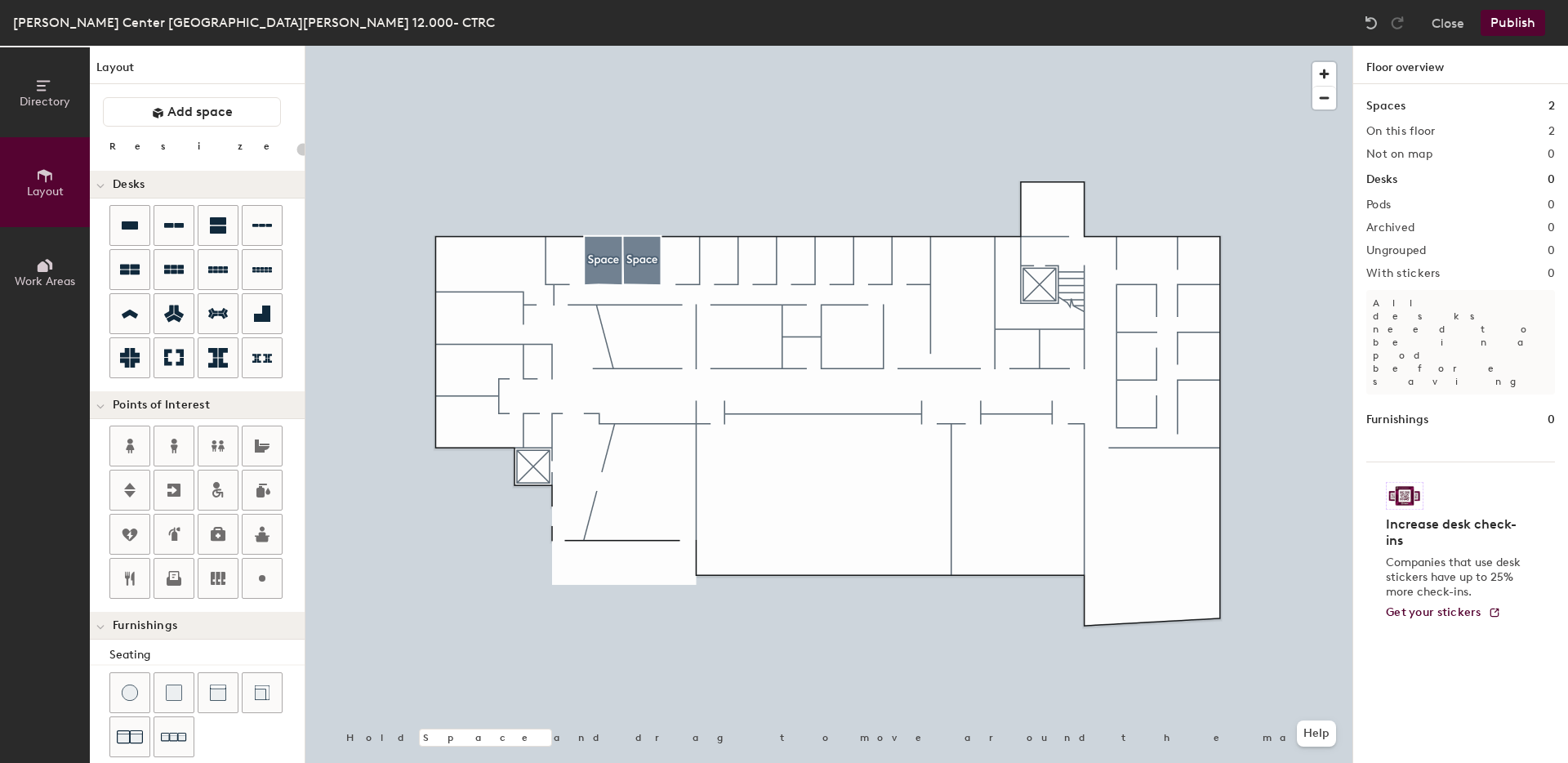
click at [562, 45] on div at bounding box center [829, 45] width 1048 height 0
click at [556, 250] on div "Directory Layout Work Areas Layout Add space Resize Desks Points of Interest Fu…" at bounding box center [784, 404] width 1568 height 718
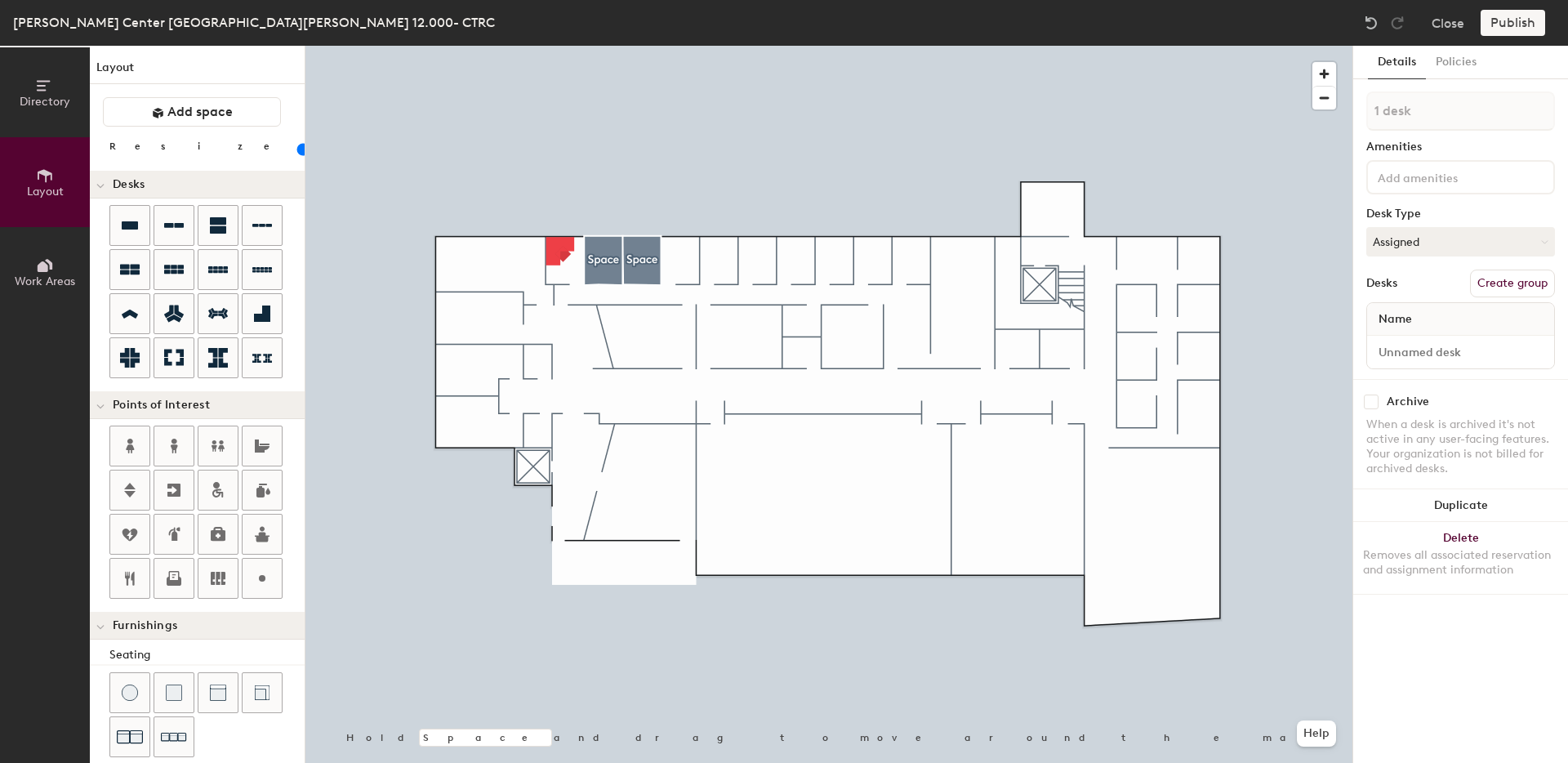
type input "180"
click at [1451, 18] on button "Close" at bounding box center [1448, 22] width 33 height 26
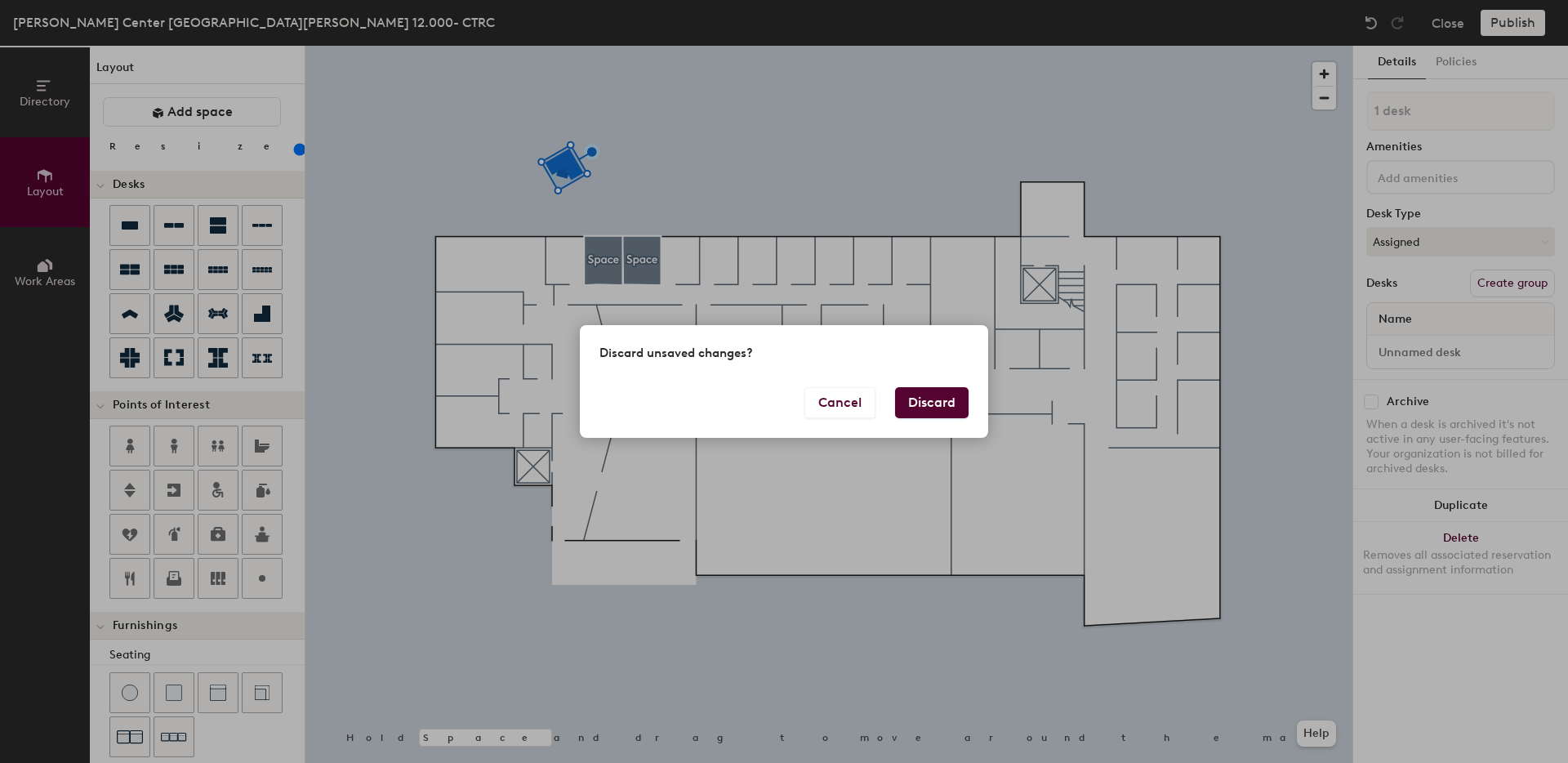
click at [919, 397] on button "Discard" at bounding box center [932, 403] width 74 height 31
